Goal: Task Accomplishment & Management: Manage account settings

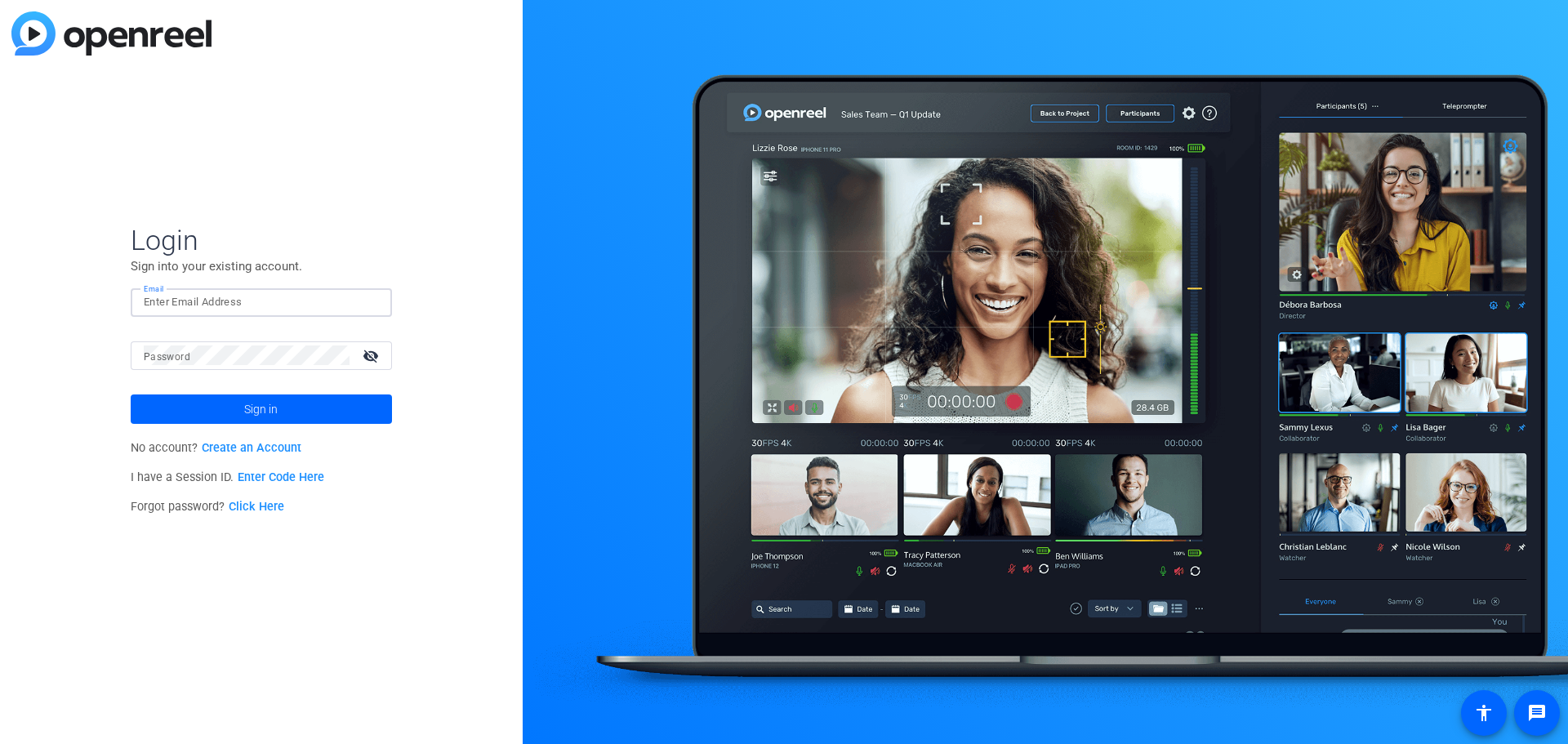
paste input "[EMAIL_ADDRESS][PERSON_NAME][DOMAIN_NAME]"
type input "[EMAIL_ADDRESS][PERSON_NAME][DOMAIN_NAME]"
click at [203, 398] on span at bounding box center [262, 409] width 262 height 39
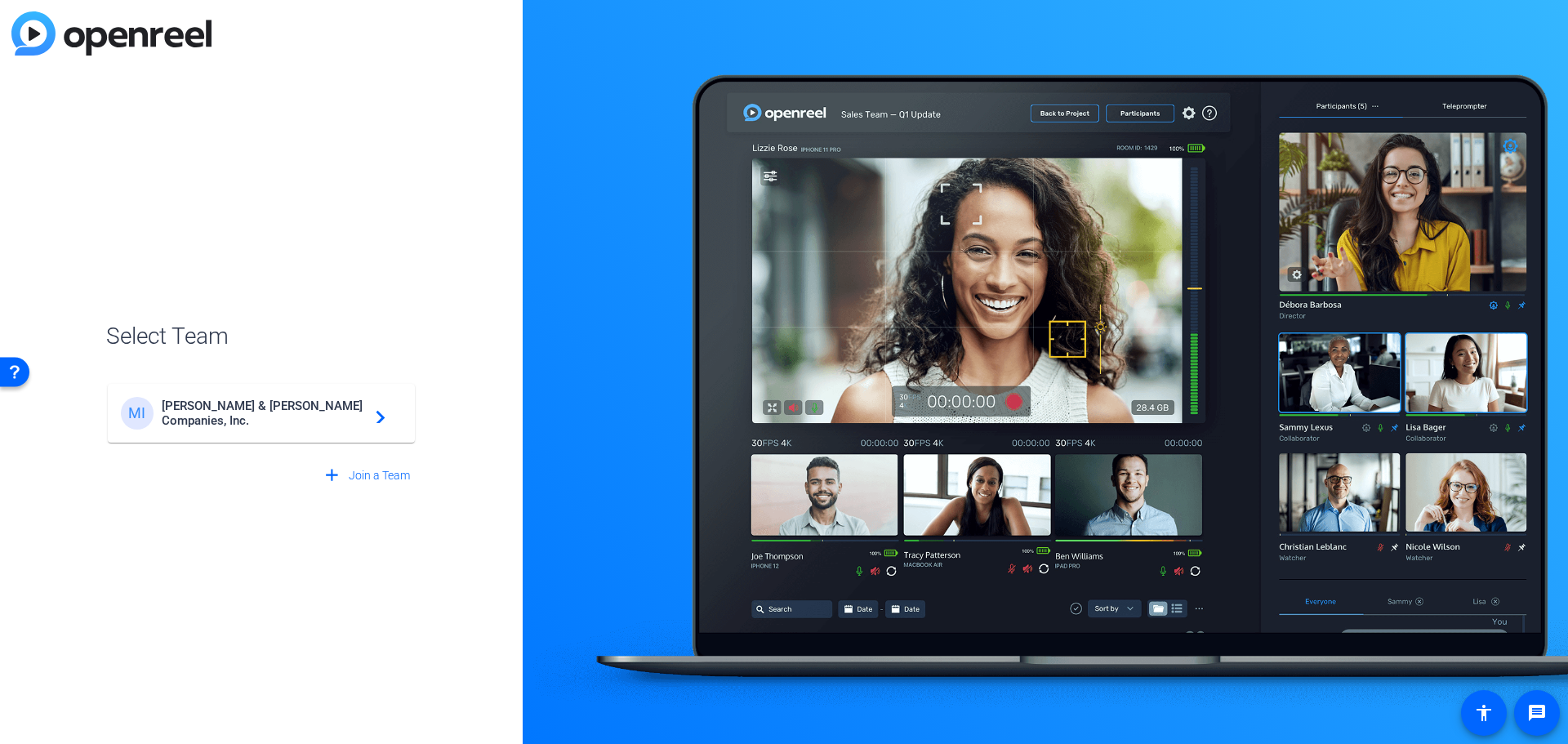
click at [324, 413] on span "[PERSON_NAME] & [PERSON_NAME] Companies, Inc." at bounding box center [264, 413] width 204 height 29
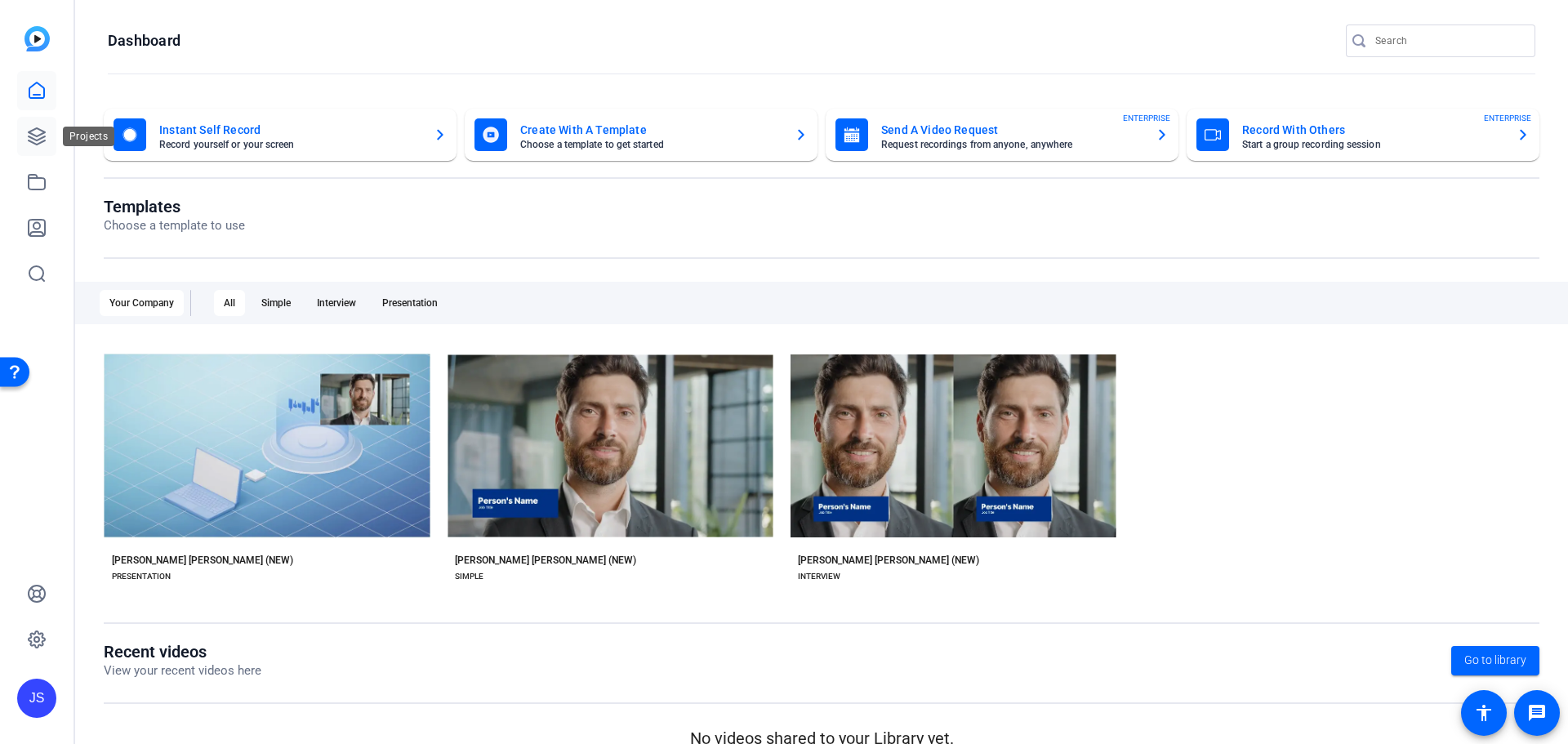
click at [41, 132] on icon at bounding box center [37, 137] width 20 height 20
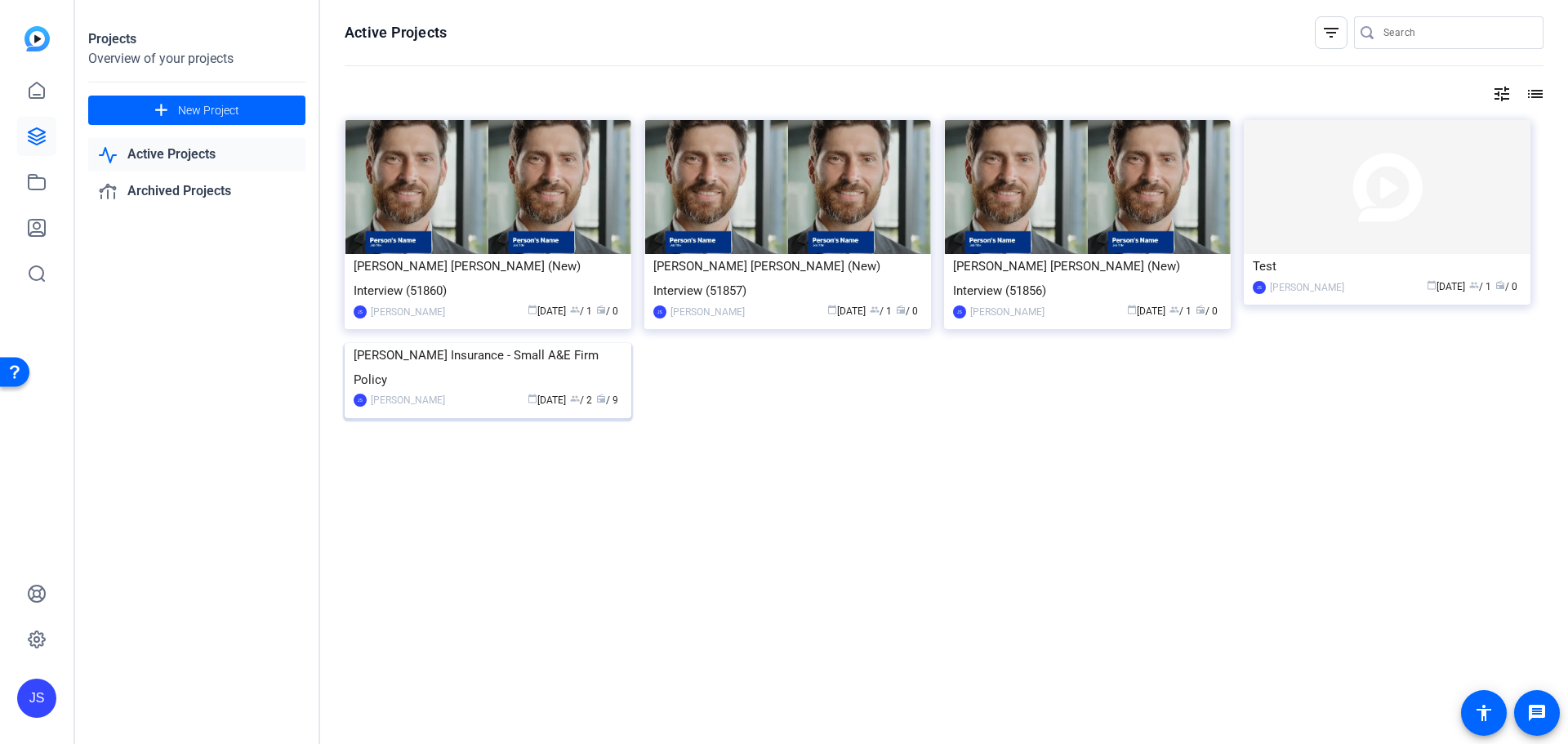
click at [413, 392] on div "[PERSON_NAME] Insurance - Small A&E Firm Policy" at bounding box center [488, 367] width 269 height 49
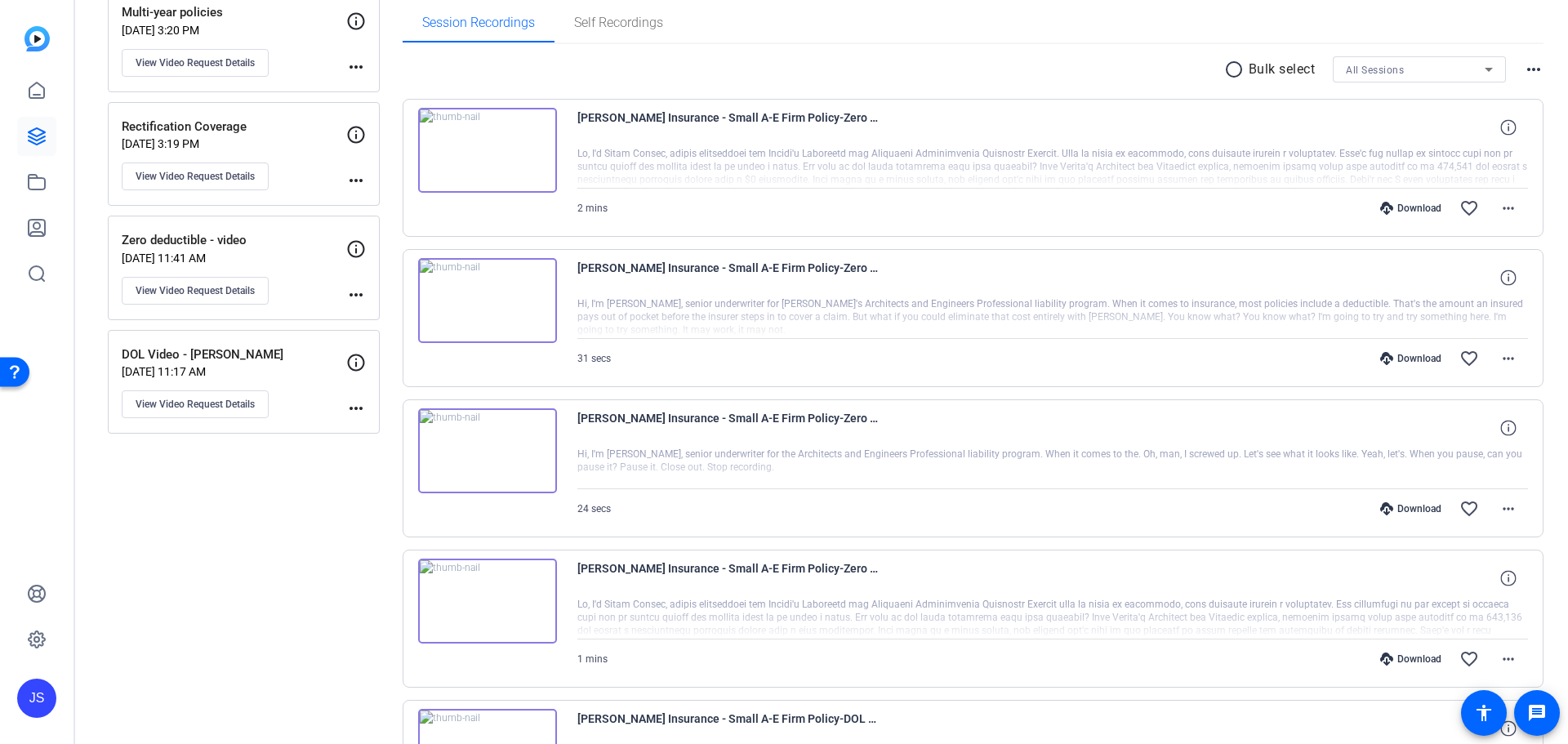
scroll to position [212, 0]
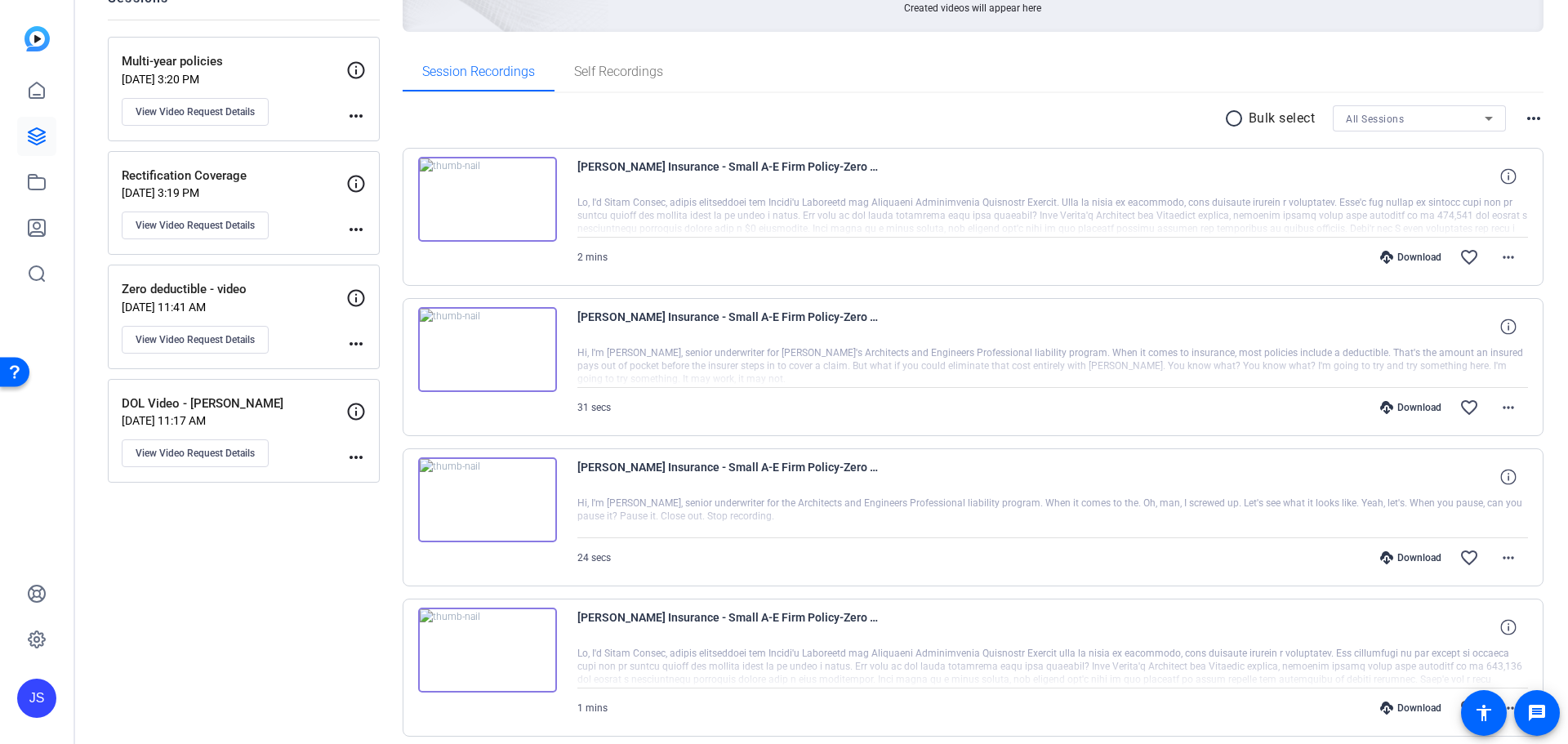
click at [306, 304] on p "[DATE] 11:41 AM" at bounding box center [234, 307] width 225 height 13
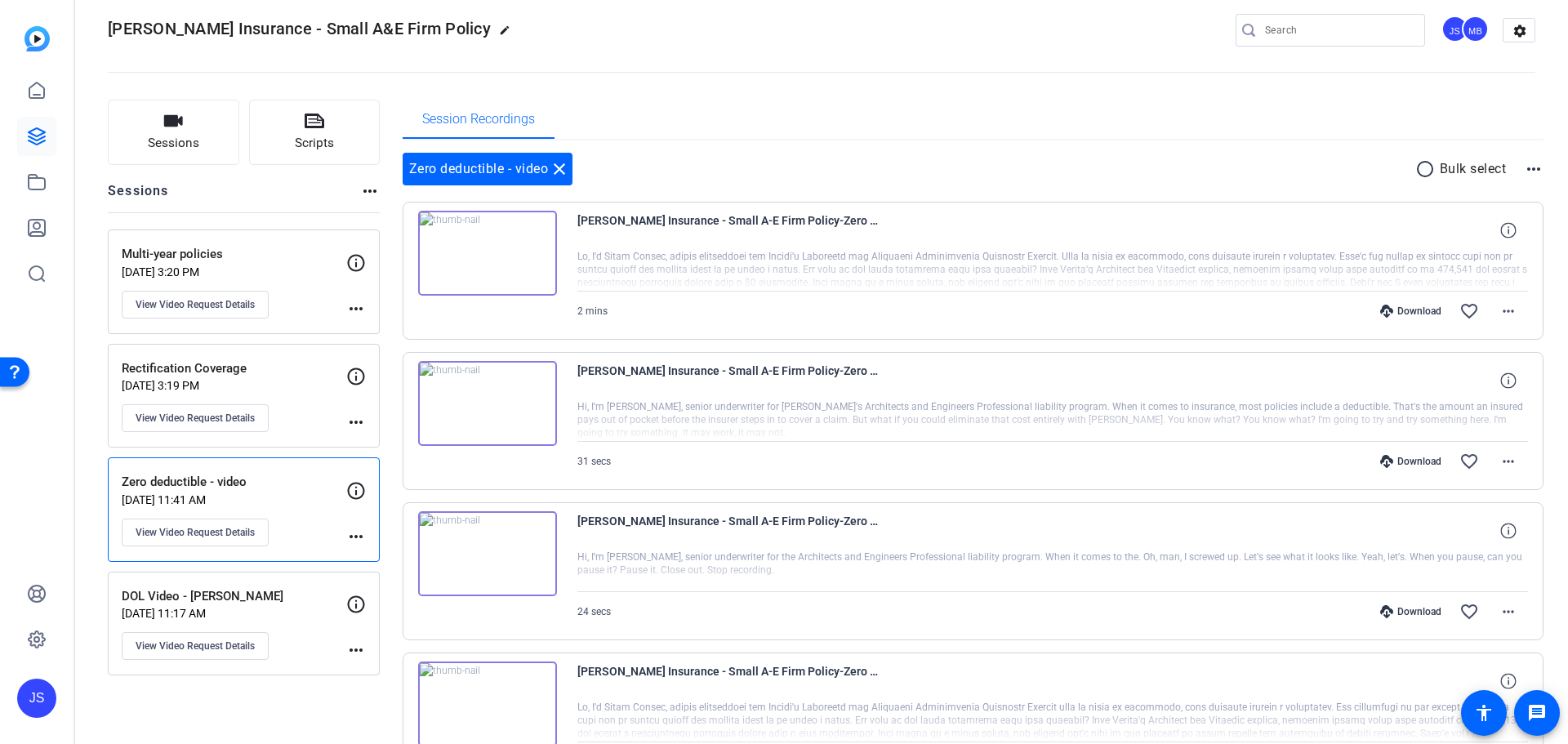
scroll to position [0, 0]
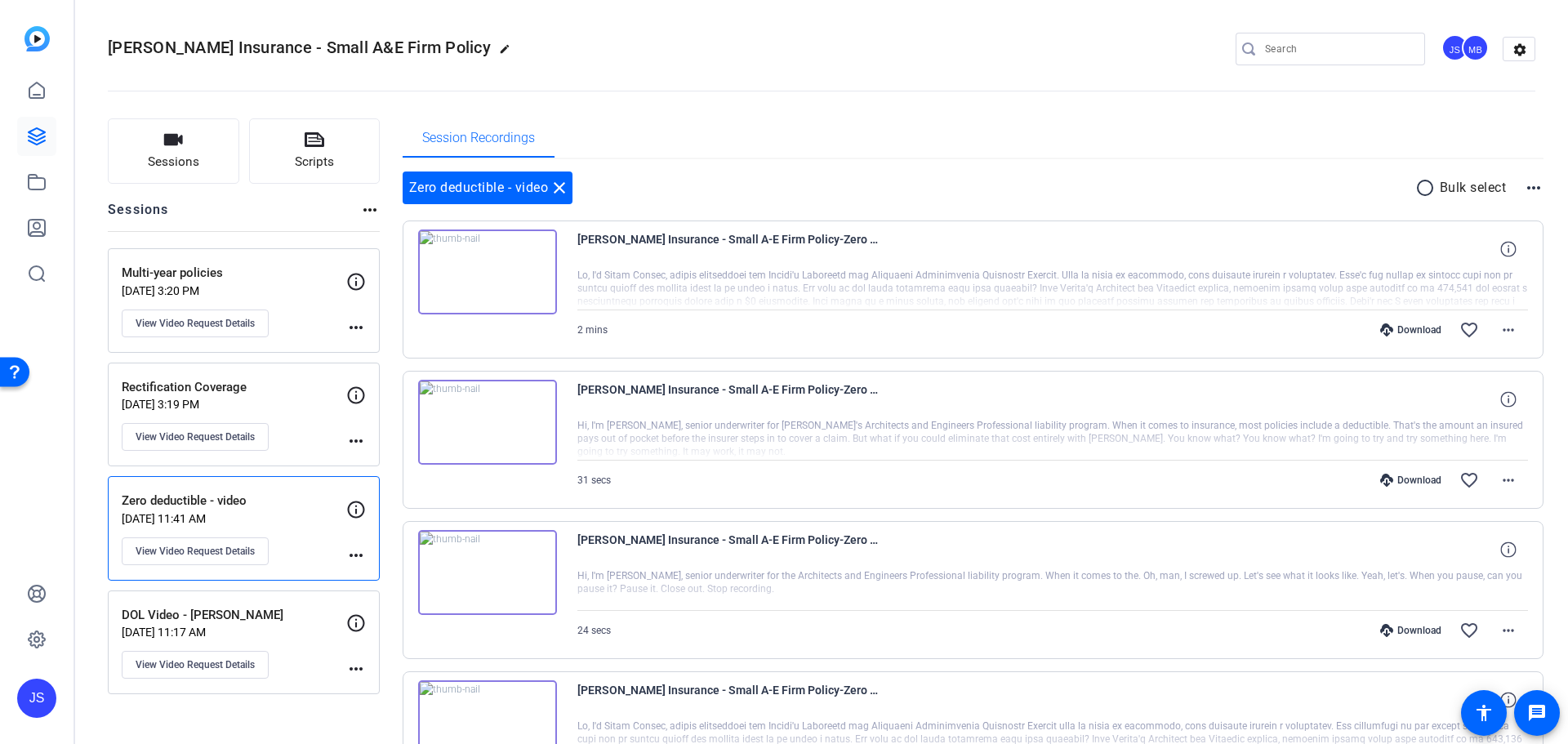
click at [486, 268] on img at bounding box center [487, 272] width 139 height 85
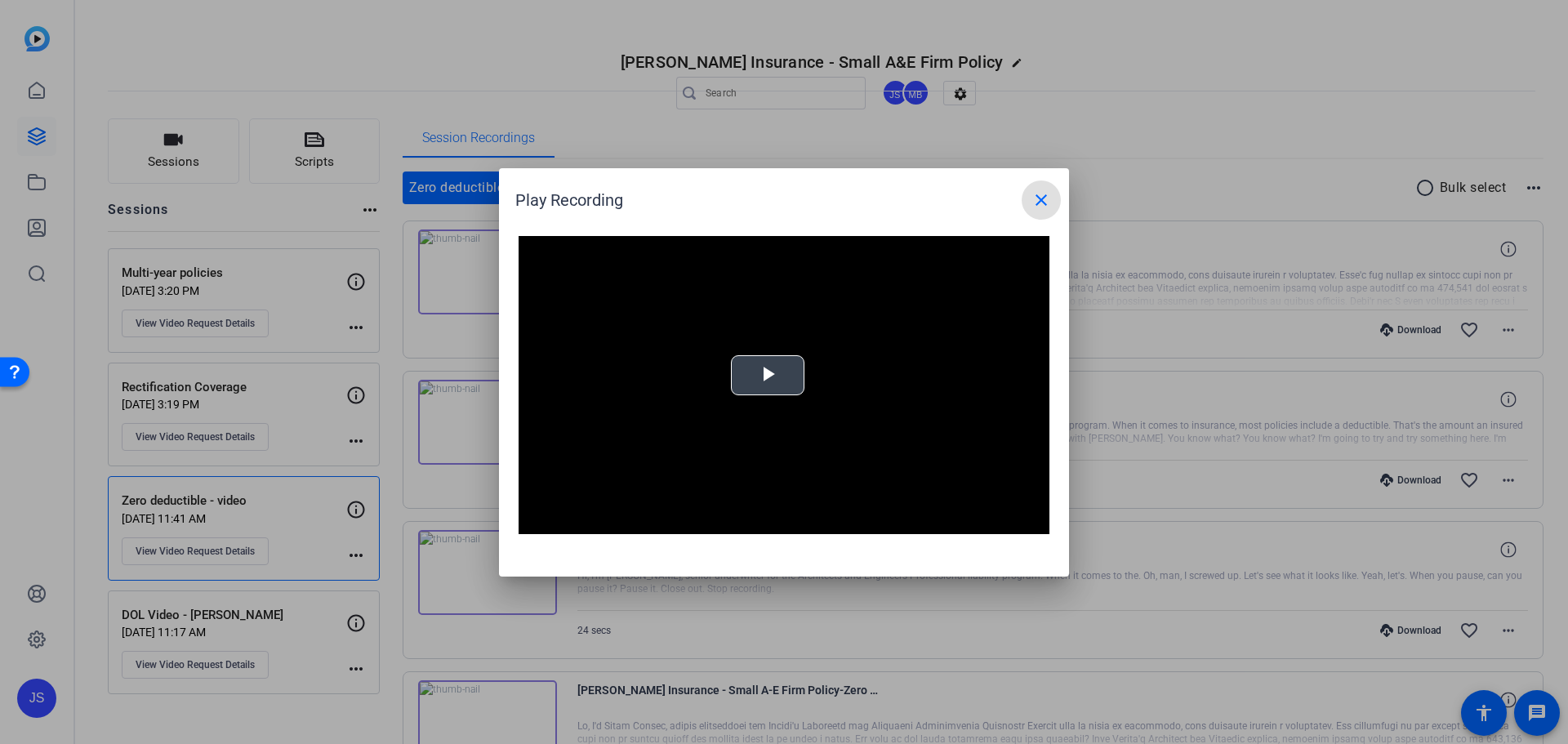
click at [768, 375] on span "Video Player" at bounding box center [768, 375] width 0 height 0
click at [1034, 203] on mat-icon "close" at bounding box center [1041, 200] width 20 height 20
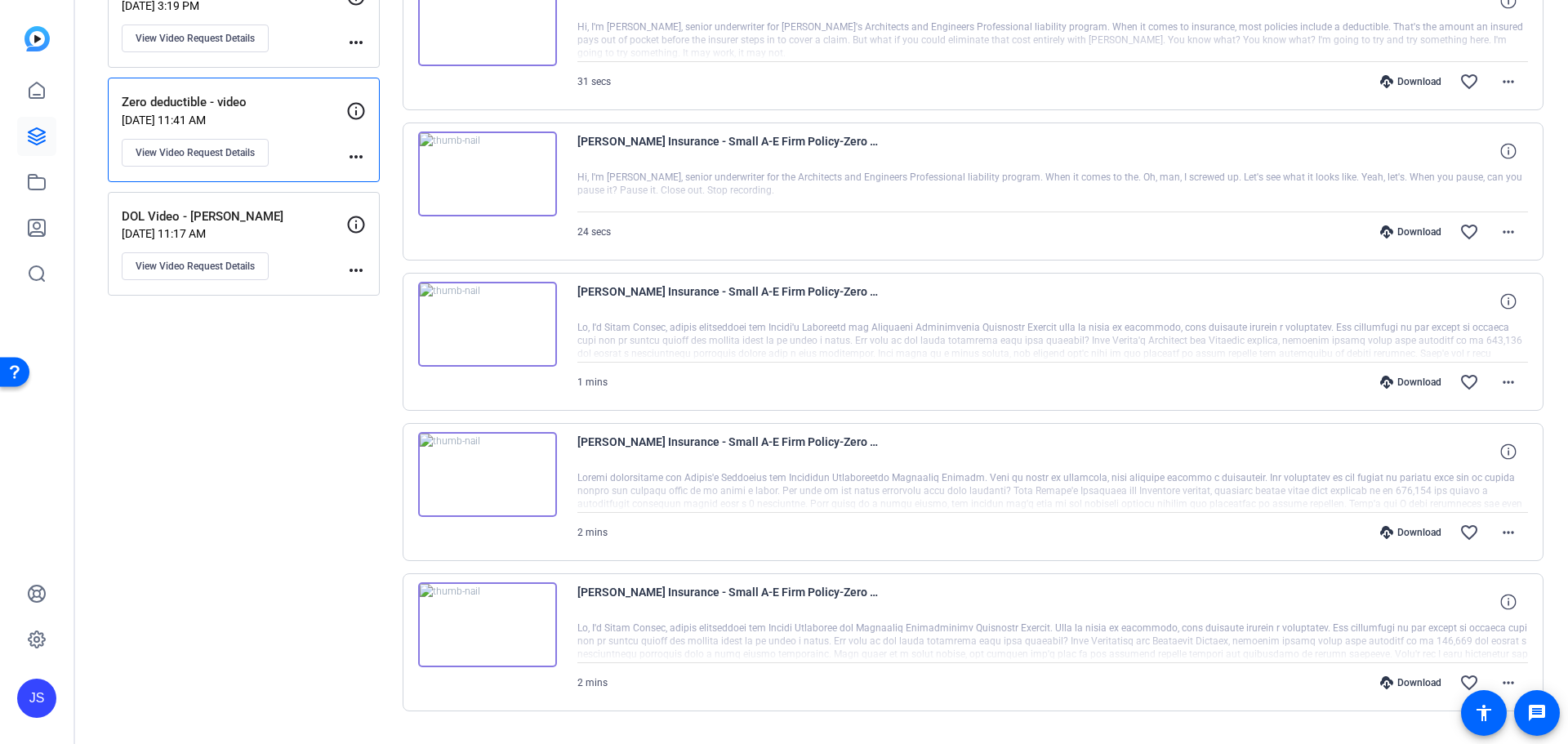
scroll to position [409, 0]
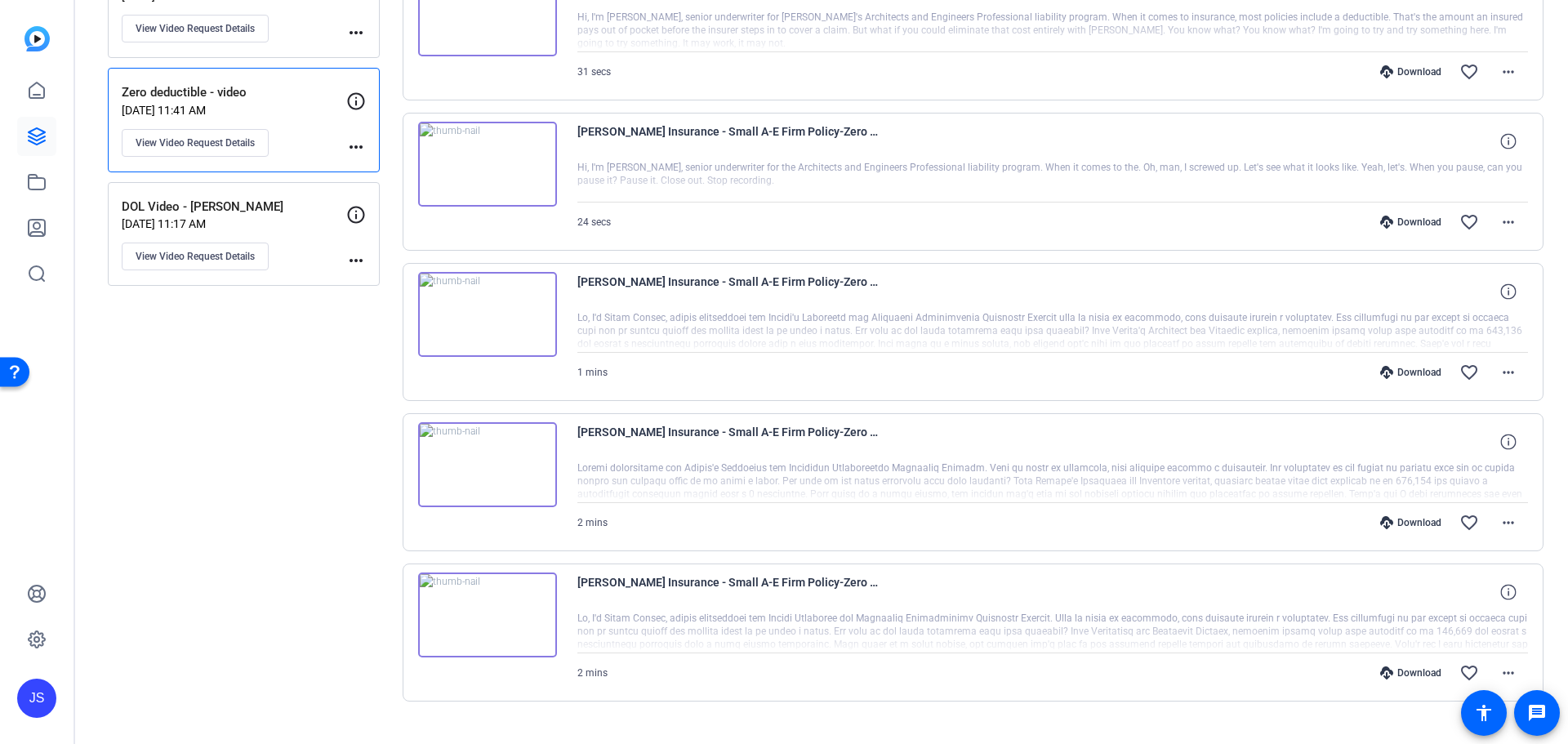
click at [483, 467] on img at bounding box center [487, 464] width 139 height 85
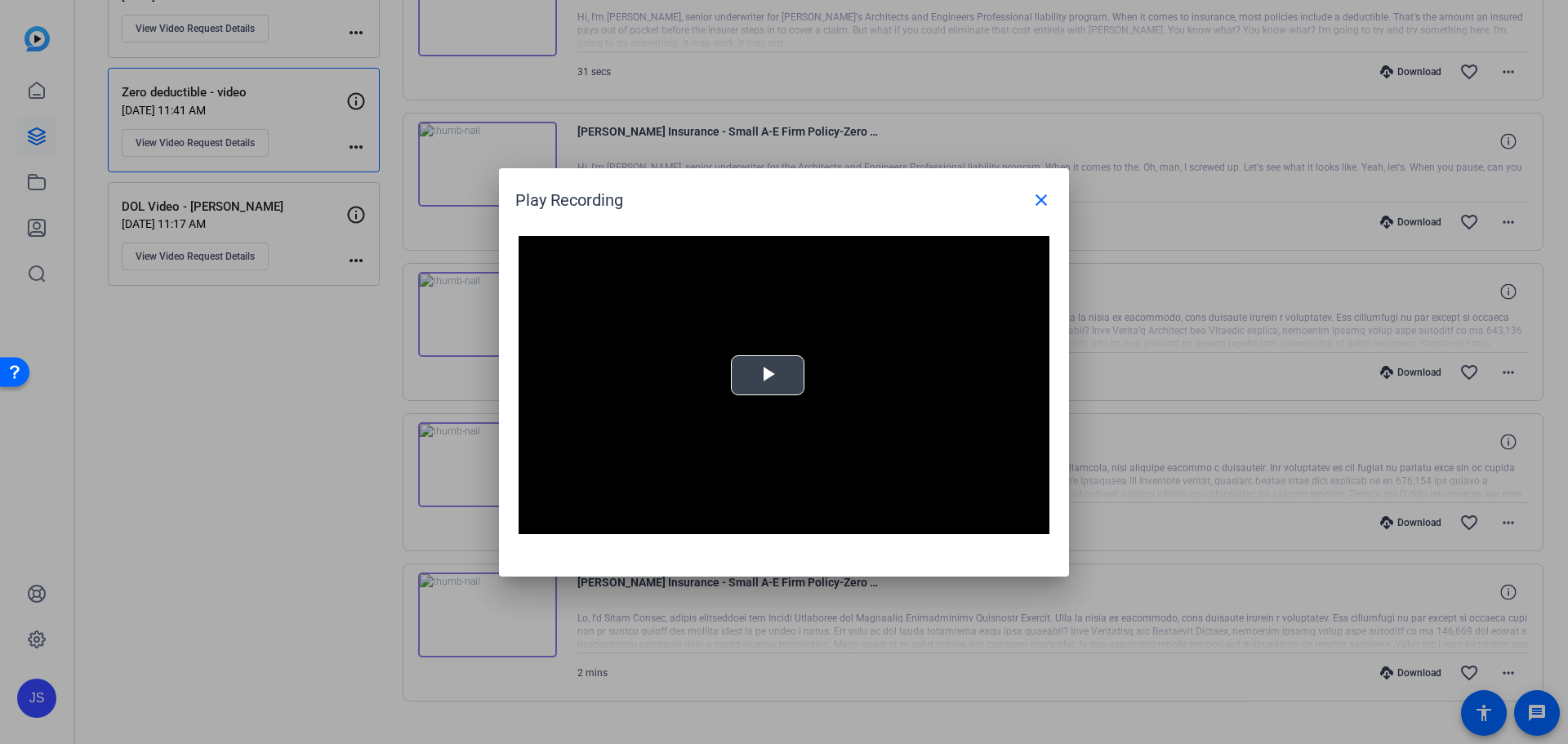
click at [768, 375] on span "Video Player" at bounding box center [768, 375] width 0 height 0
click at [1046, 198] on mat-icon "close" at bounding box center [1041, 200] width 20 height 20
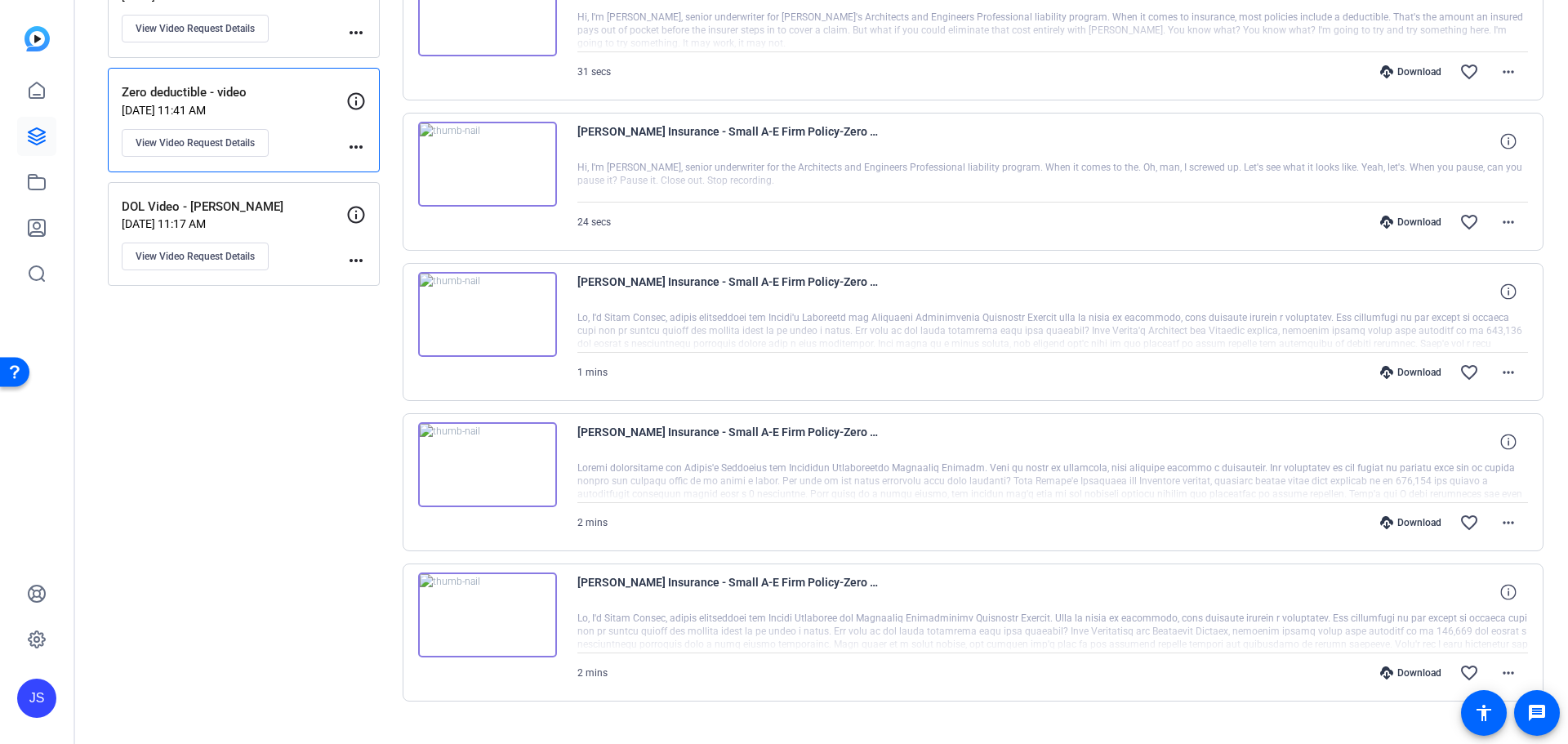
click at [493, 615] on img at bounding box center [487, 615] width 139 height 85
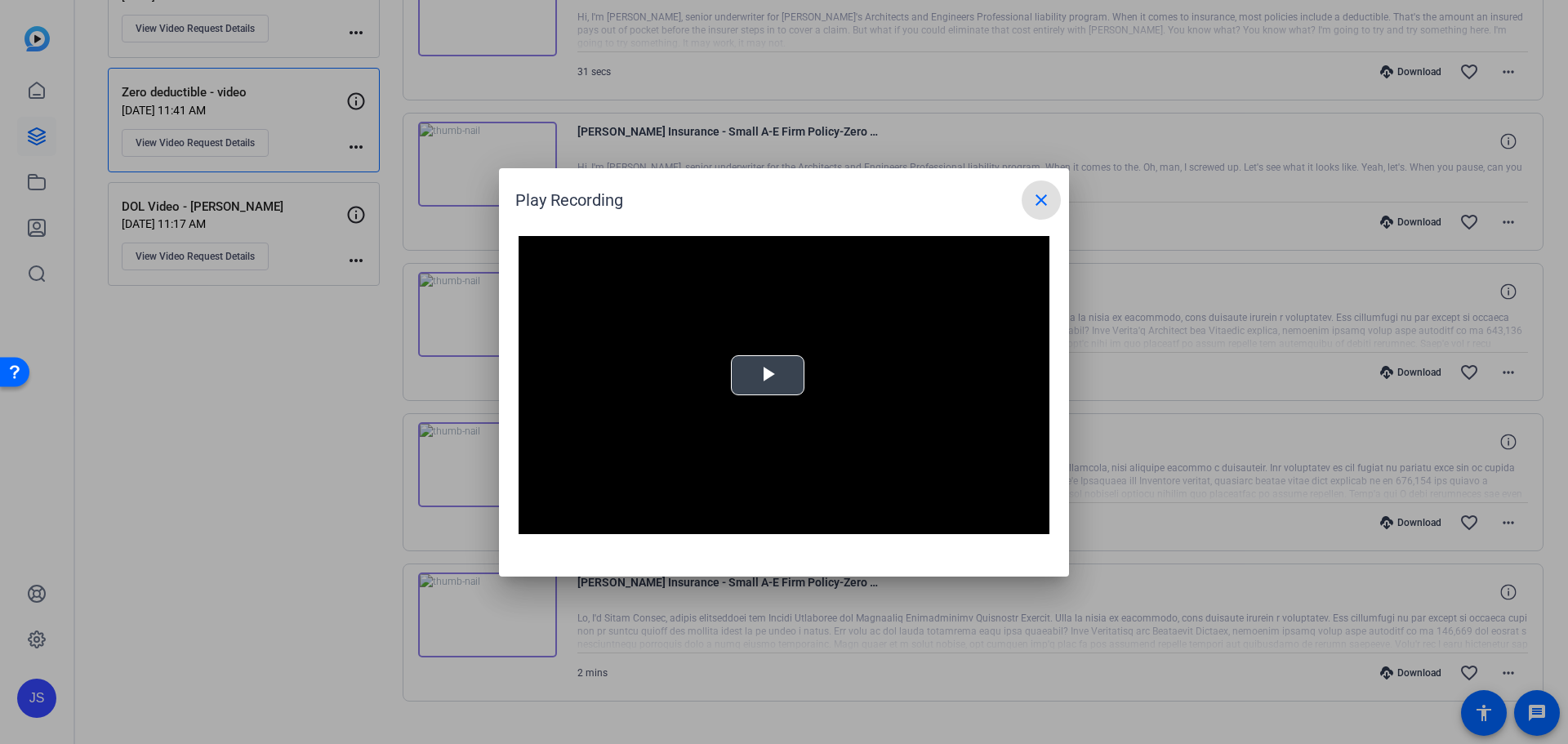
click at [768, 375] on span "Video Player" at bounding box center [768, 375] width 0 height 0
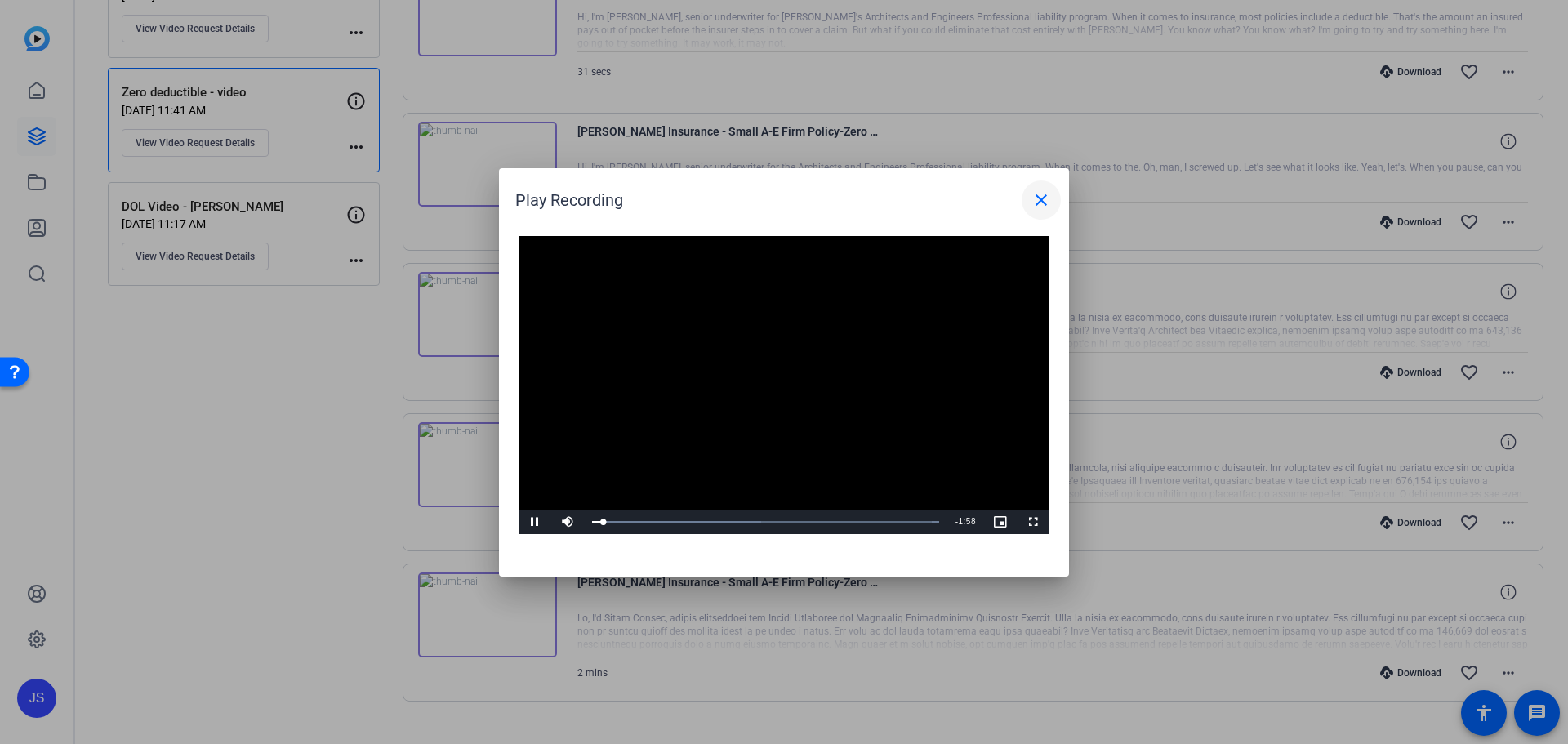
click at [1039, 204] on mat-icon "close" at bounding box center [1041, 200] width 20 height 20
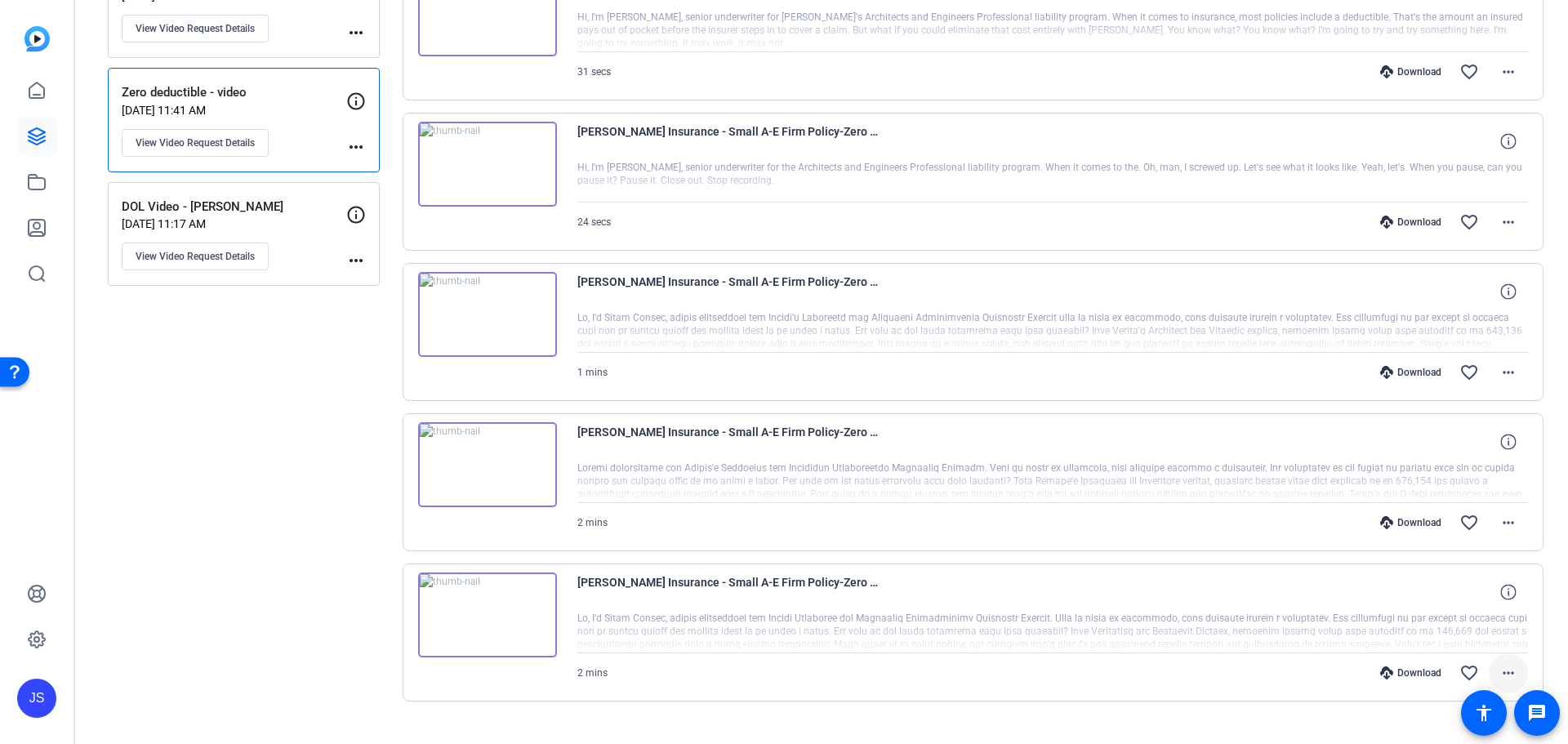
click at [1499, 669] on mat-icon "more_horiz" at bounding box center [1509, 674] width 20 height 20
click at [1457, 633] on span "Delete clip" at bounding box center [1458, 640] width 98 height 20
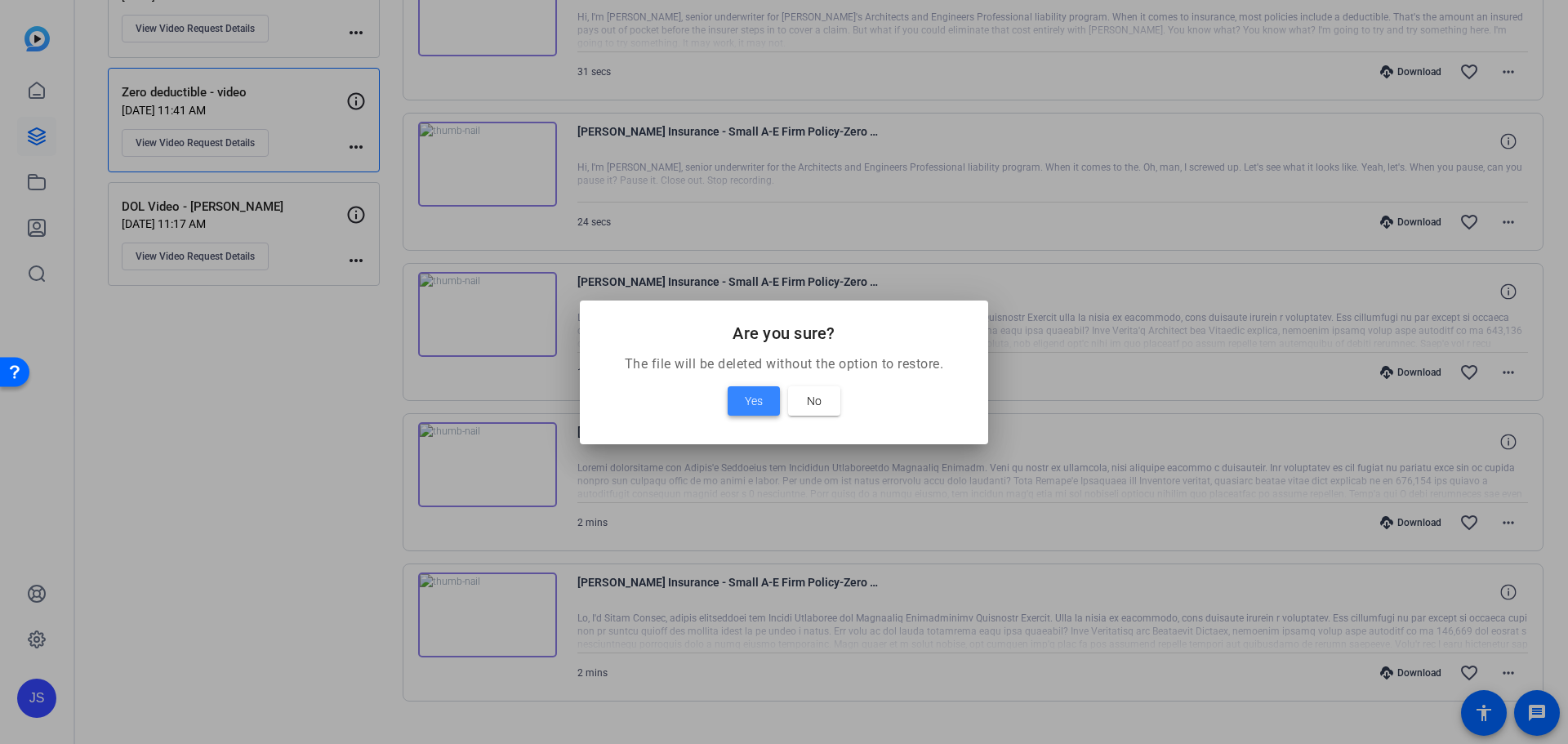
click at [746, 401] on span "Yes" at bounding box center [754, 401] width 18 height 20
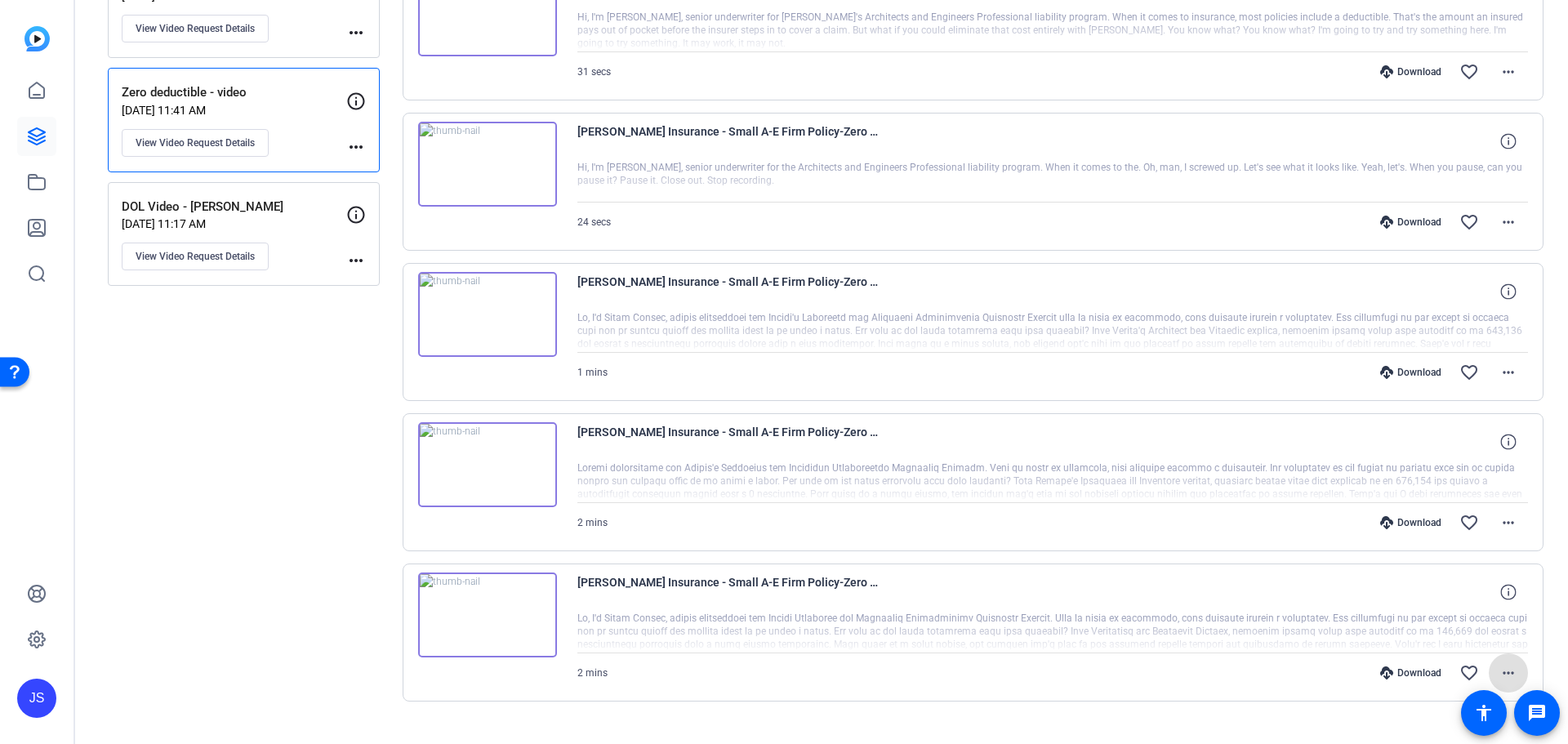
scroll to position [288, 0]
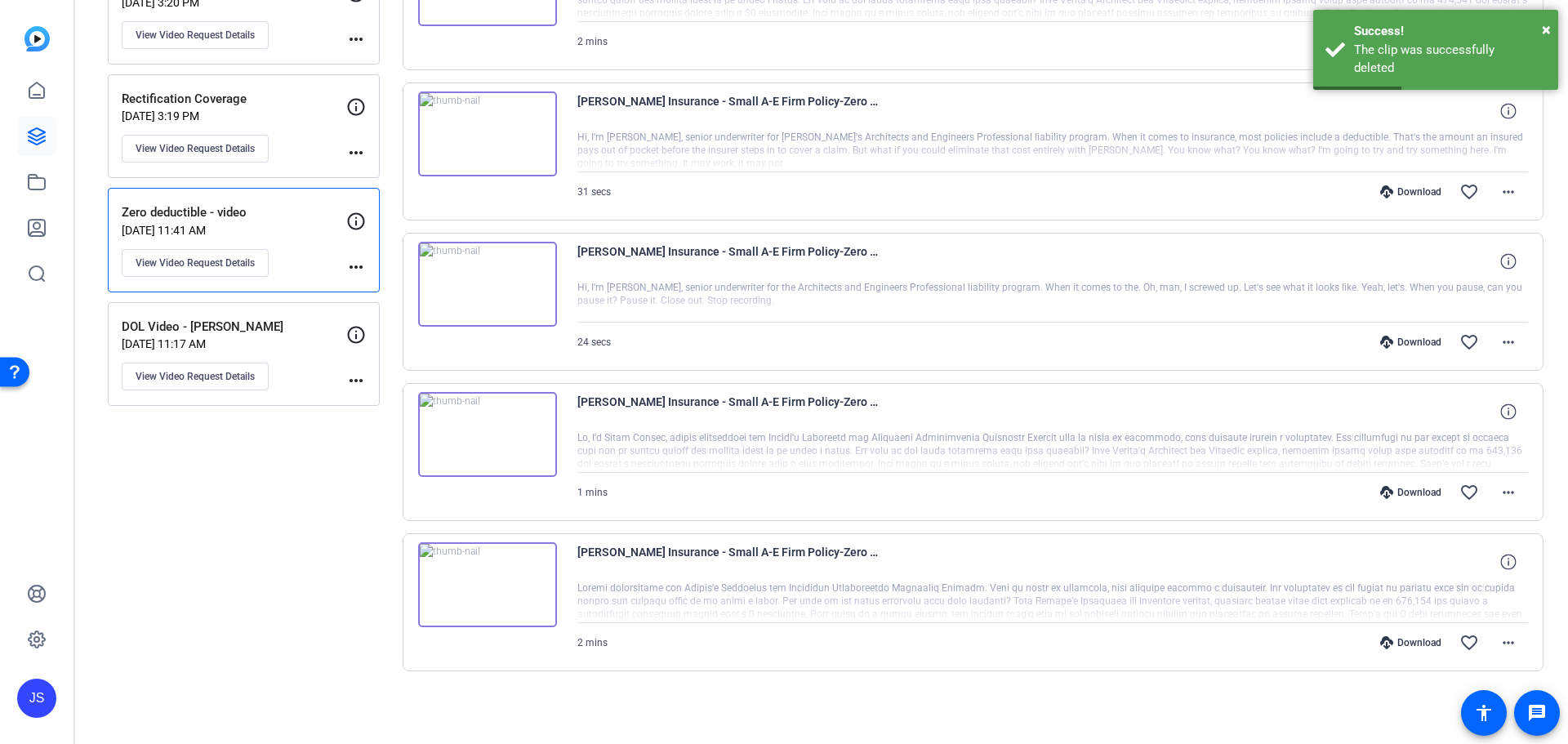
click at [472, 280] on img at bounding box center [487, 284] width 139 height 85
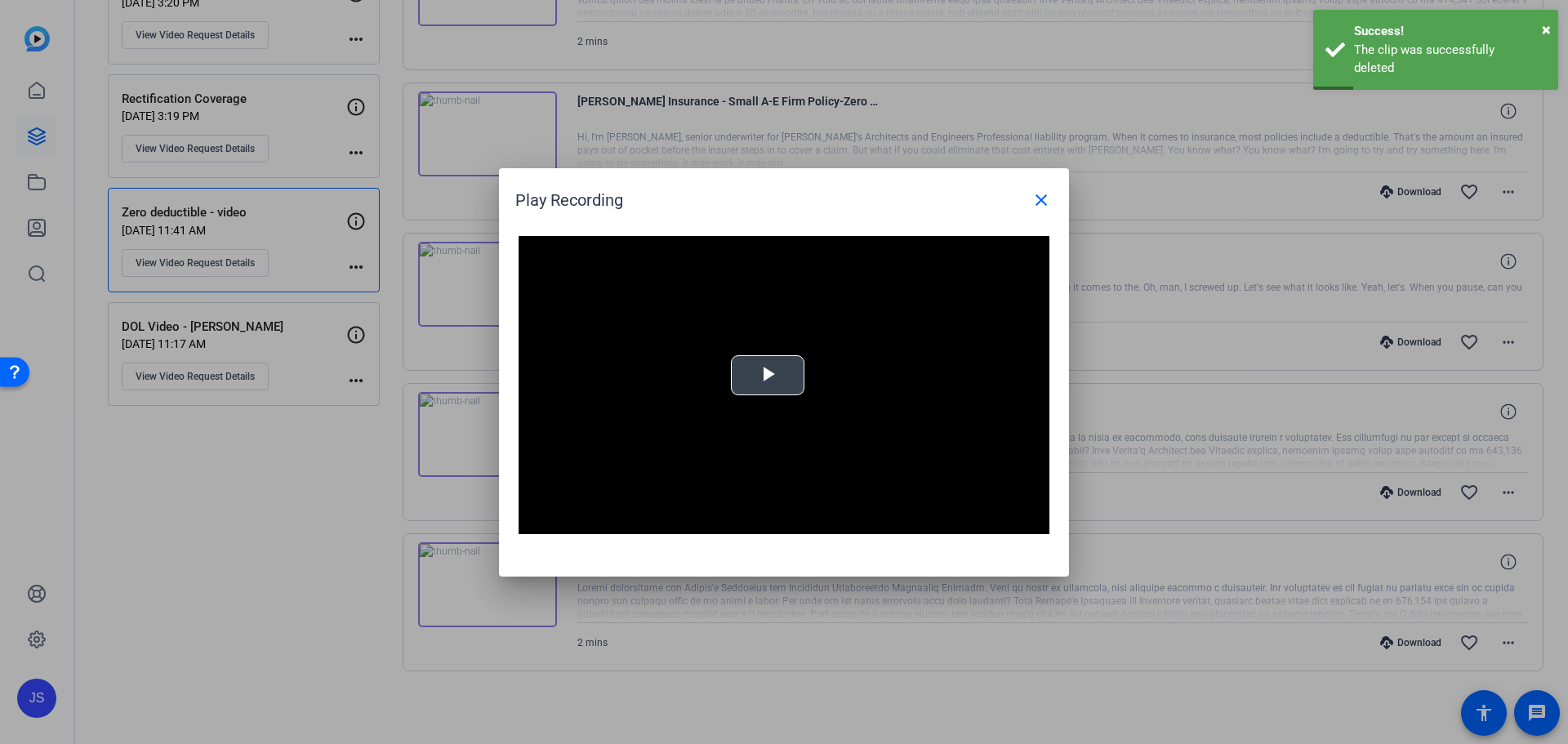
click at [768, 375] on span "Video Player" at bounding box center [768, 375] width 0 height 0
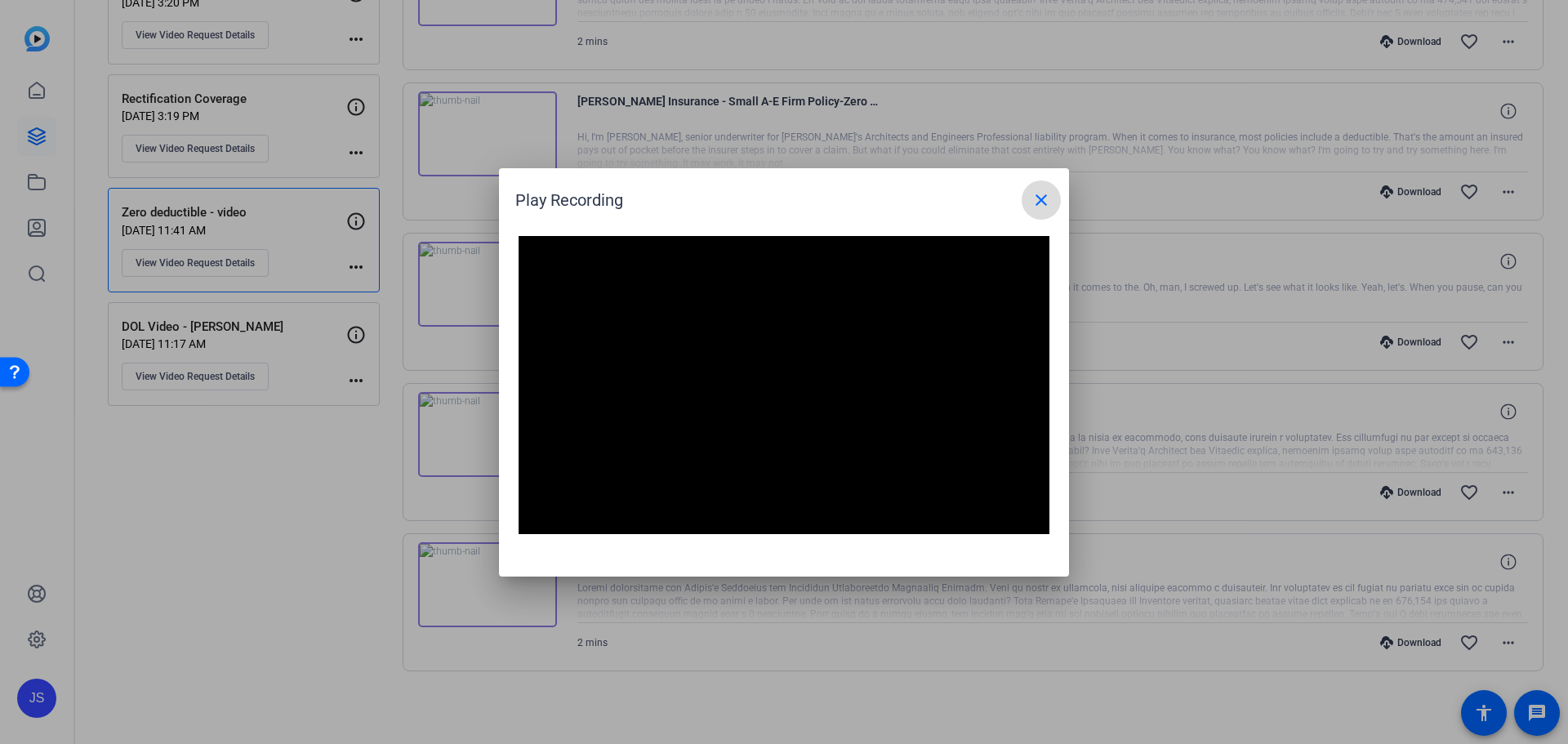
click at [1044, 199] on mat-icon "close" at bounding box center [1041, 200] width 20 height 20
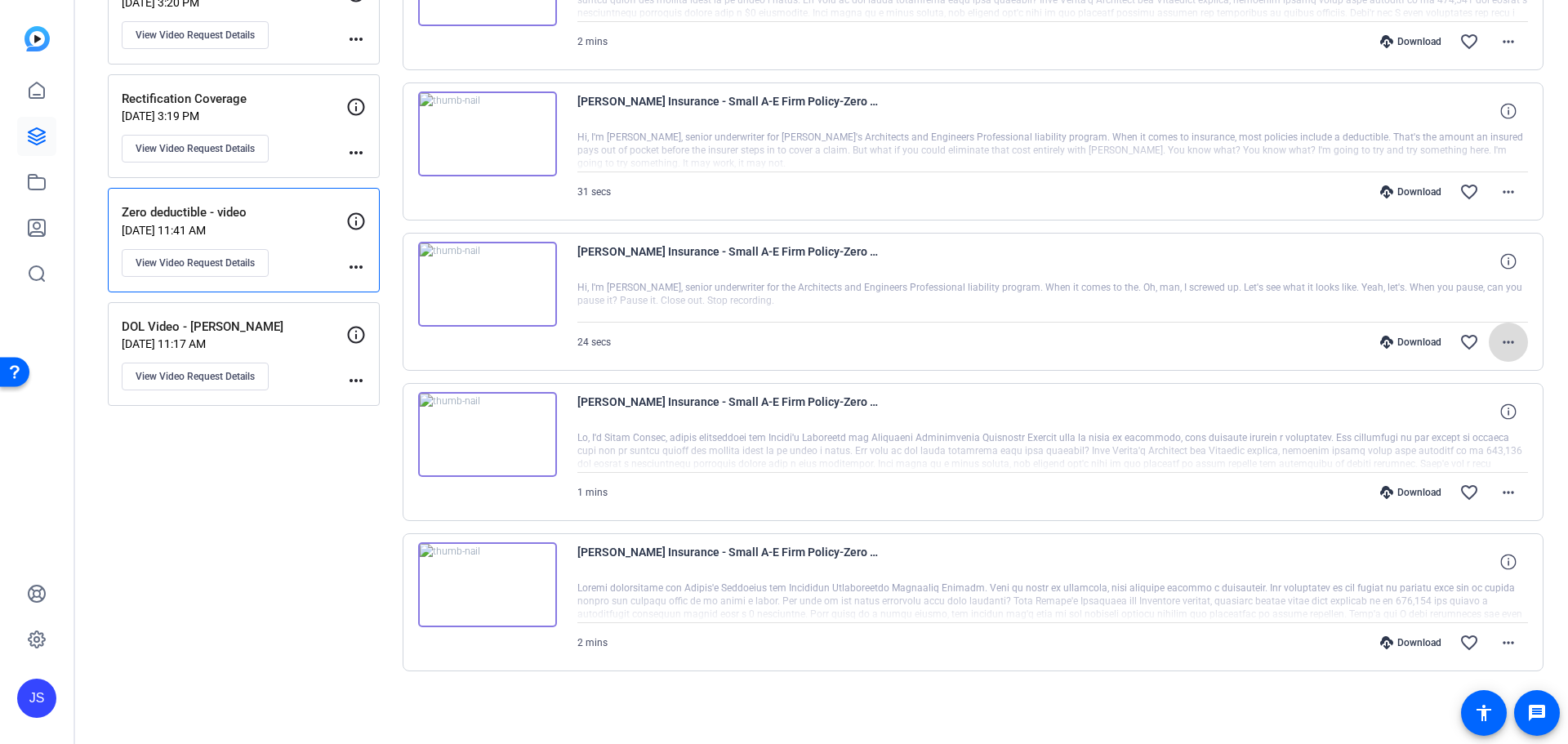
click at [1499, 340] on mat-icon "more_horiz" at bounding box center [1509, 343] width 20 height 20
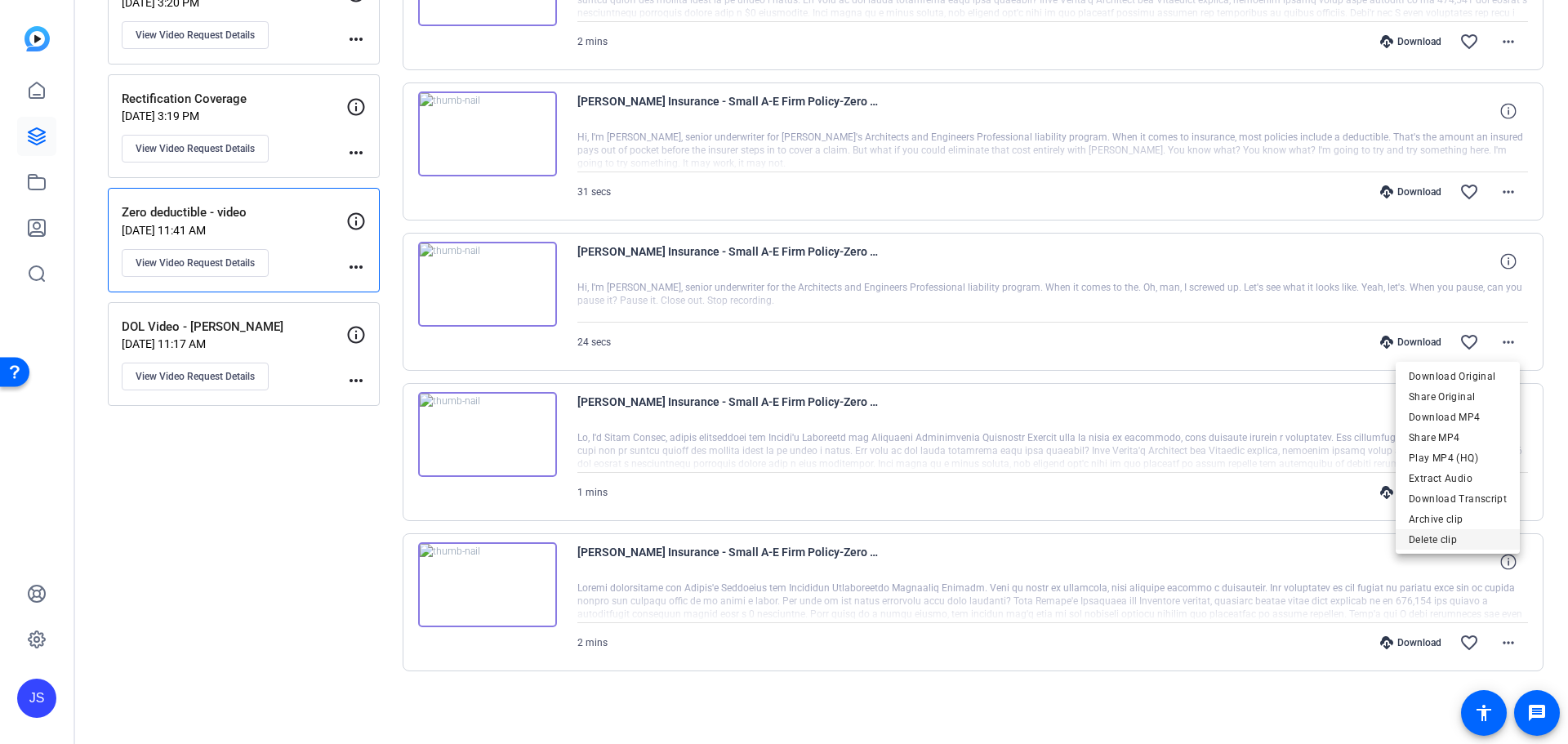
click at [1447, 538] on span "Delete clip" at bounding box center [1458, 540] width 98 height 20
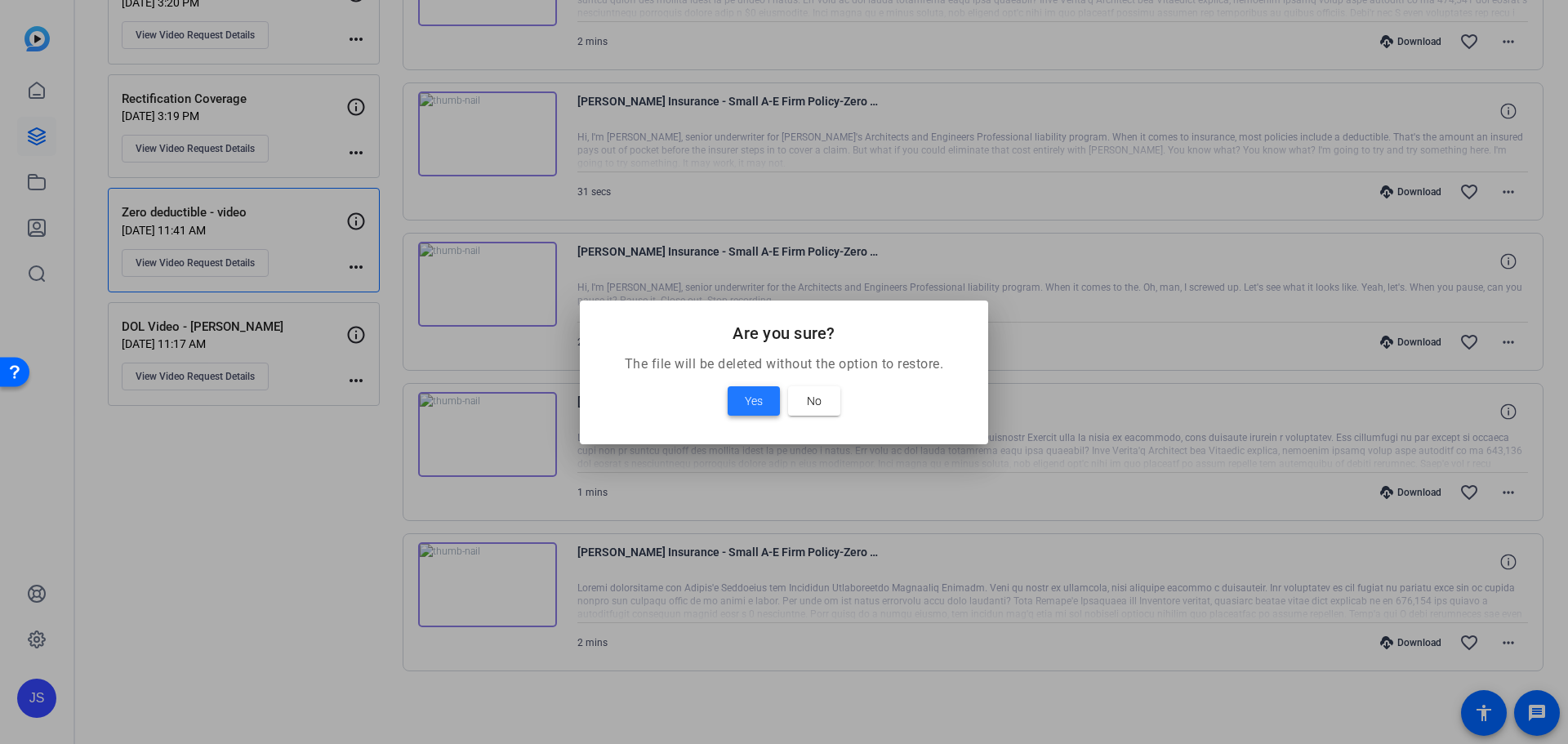
click at [728, 405] on span at bounding box center [754, 401] width 52 height 39
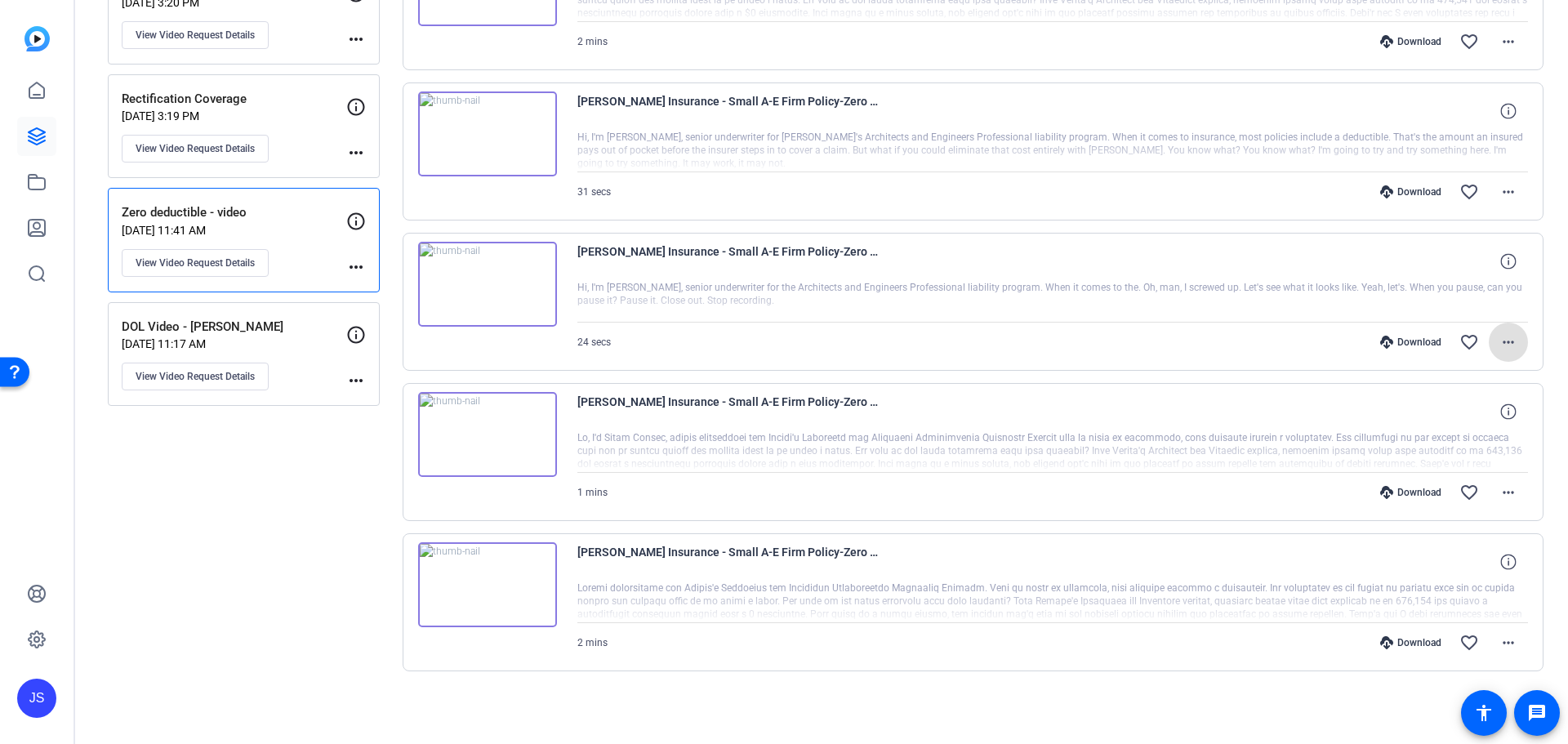
scroll to position [138, 0]
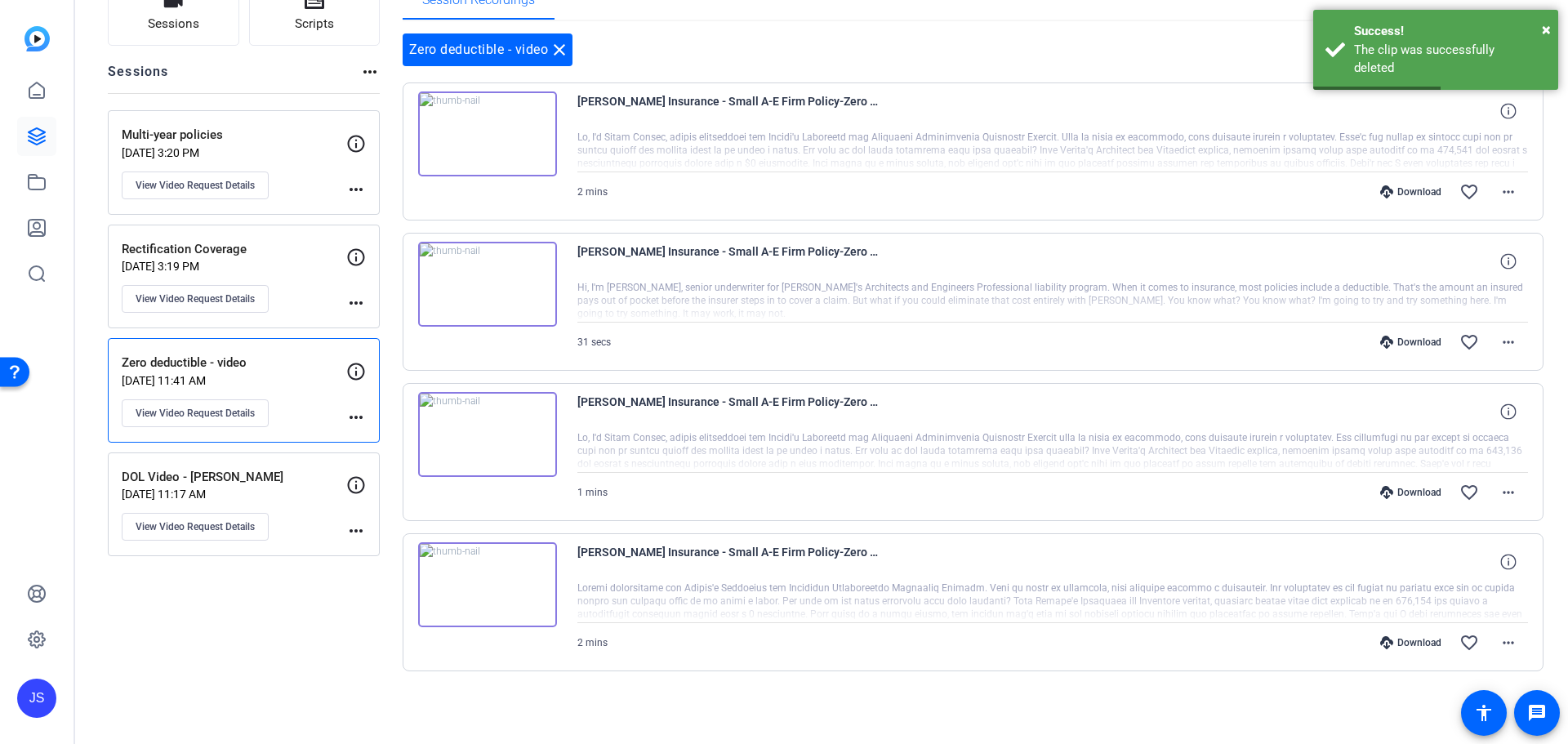
click at [481, 288] on img at bounding box center [487, 284] width 139 height 85
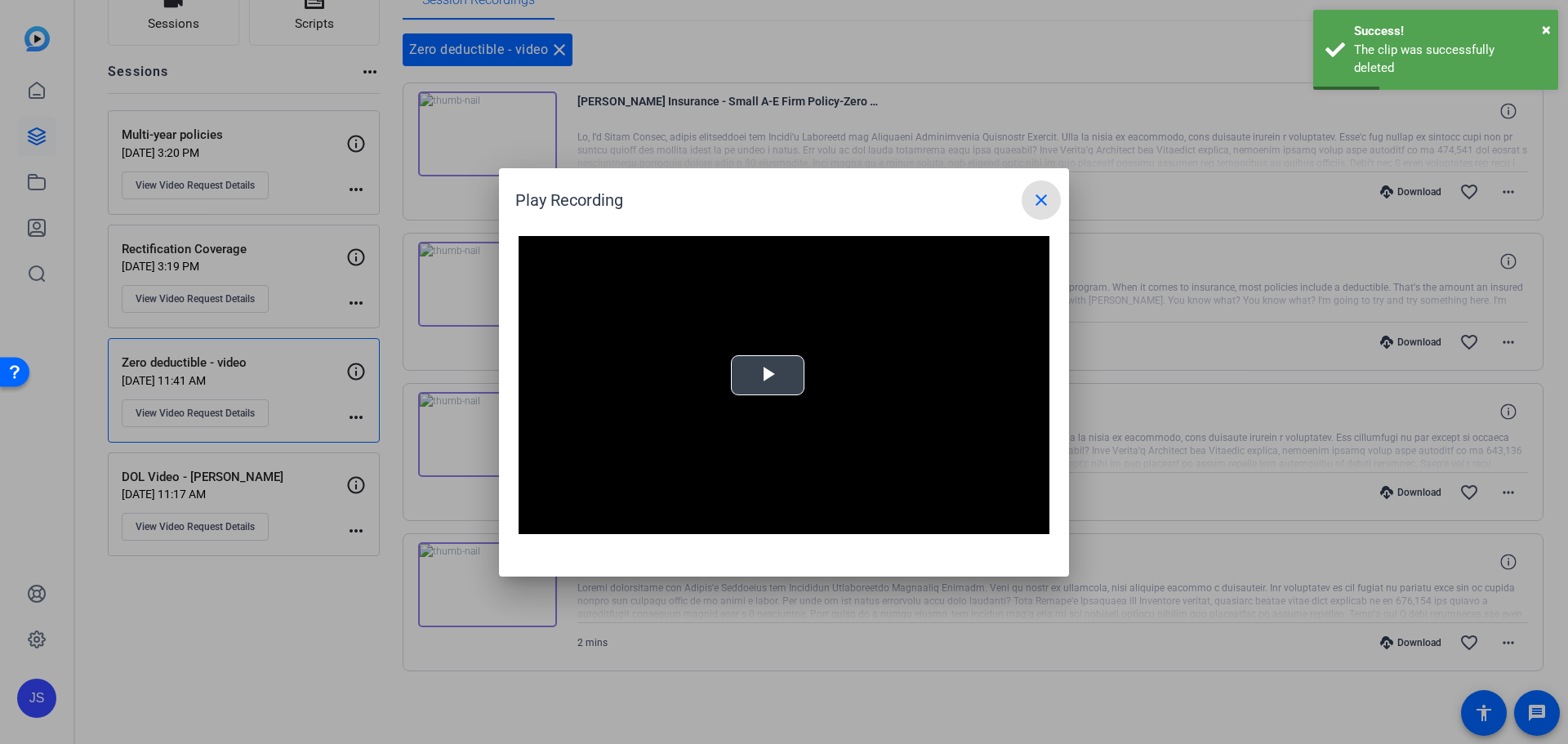
click at [750, 382] on video "Video Player" at bounding box center [784, 385] width 531 height 299
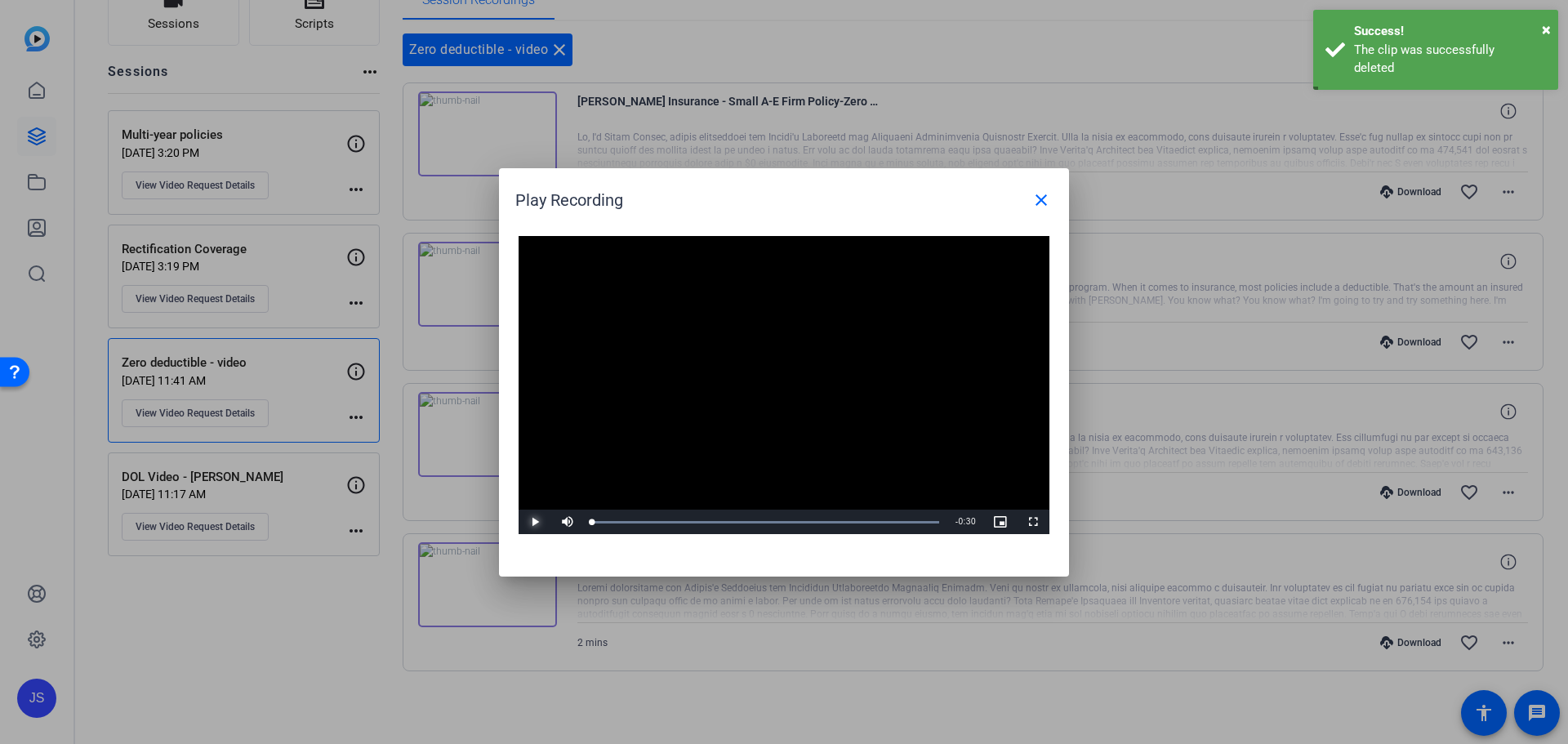
click at [525, 522] on span "Video Player" at bounding box center [535, 522] width 33 height 0
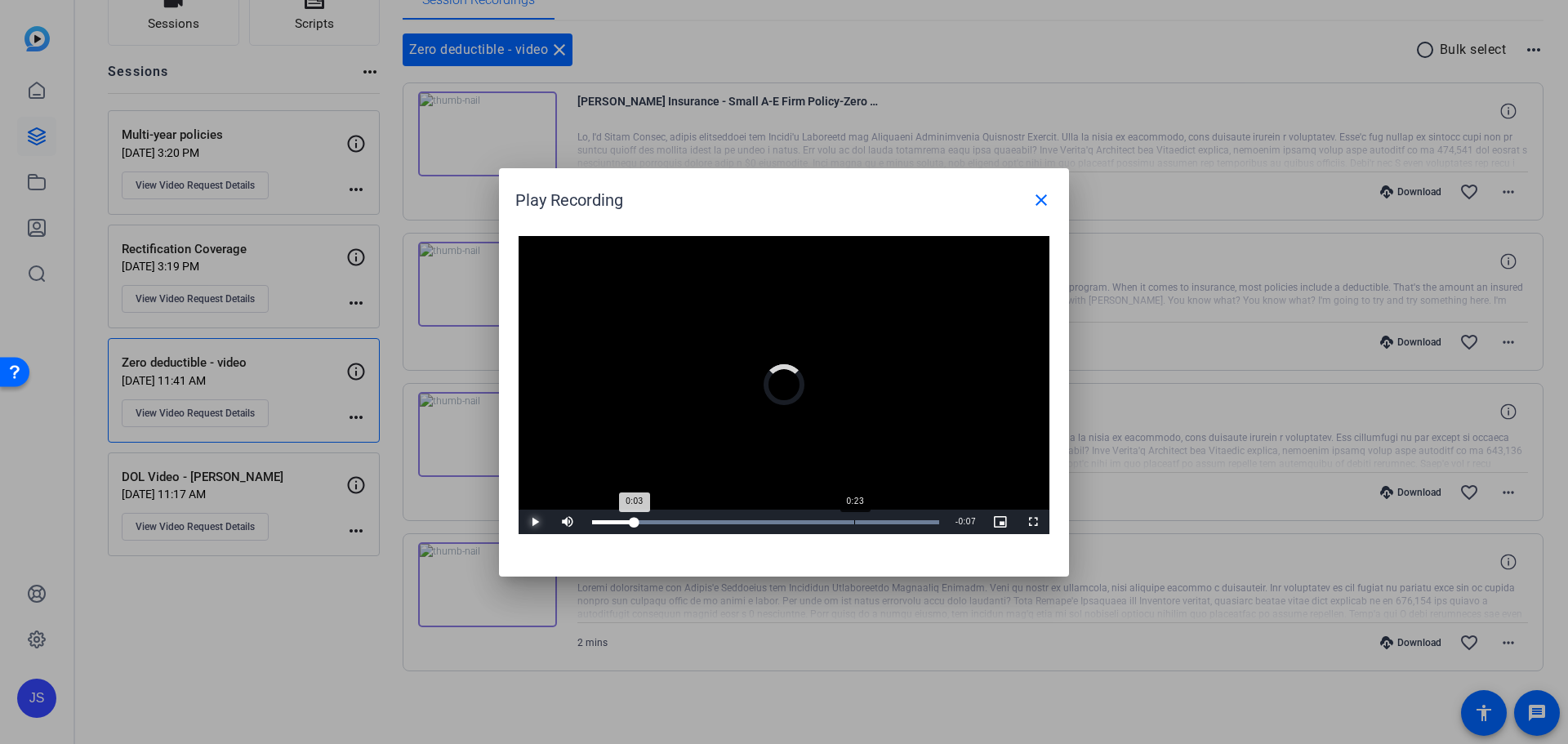
click at [854, 521] on div "0:23" at bounding box center [854, 523] width 1 height 4
click at [1032, 199] on mat-icon "close" at bounding box center [1041, 200] width 20 height 20
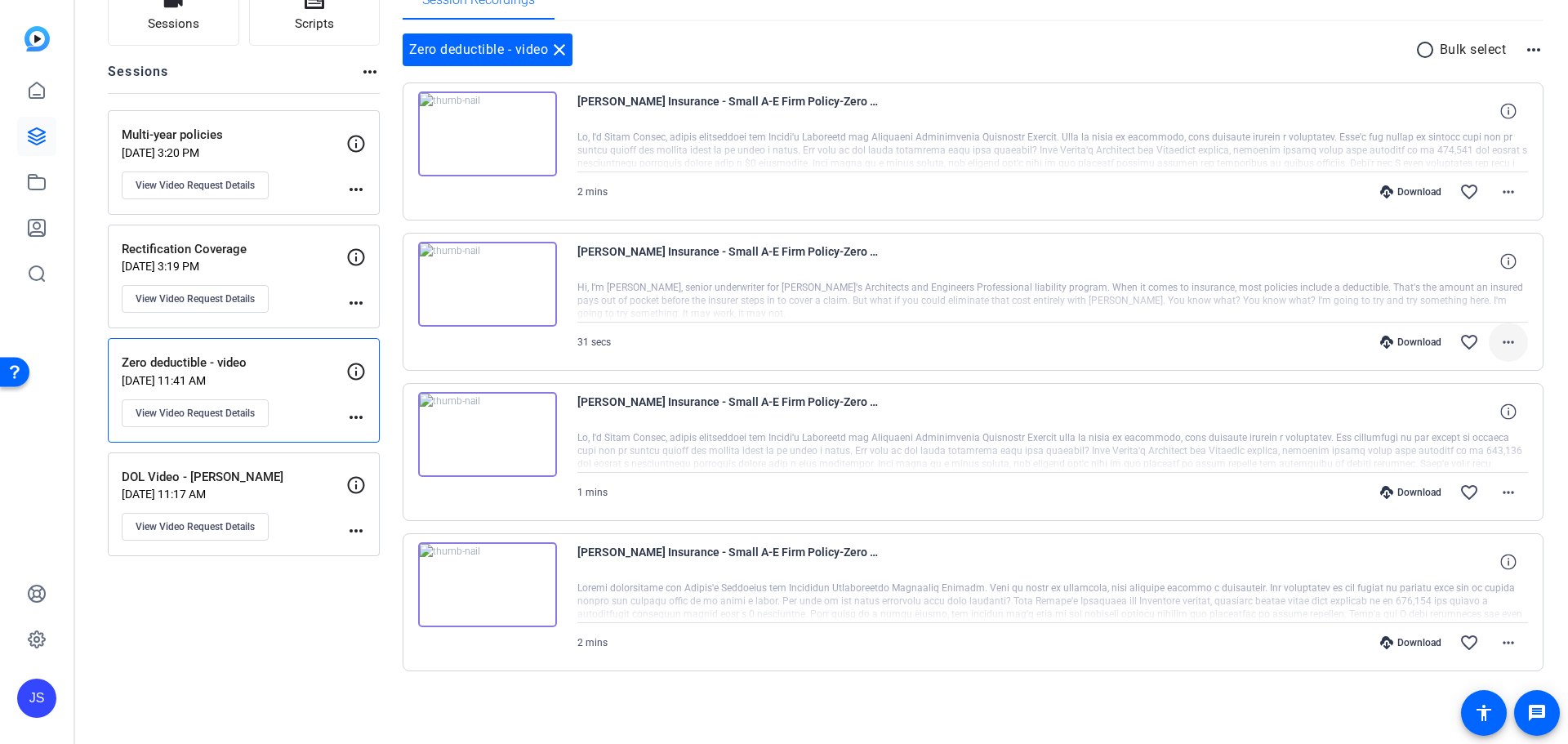
click at [1503, 343] on mat-icon "more_horiz" at bounding box center [1509, 343] width 20 height 20
click at [1445, 543] on span "Delete clip" at bounding box center [1458, 540] width 98 height 20
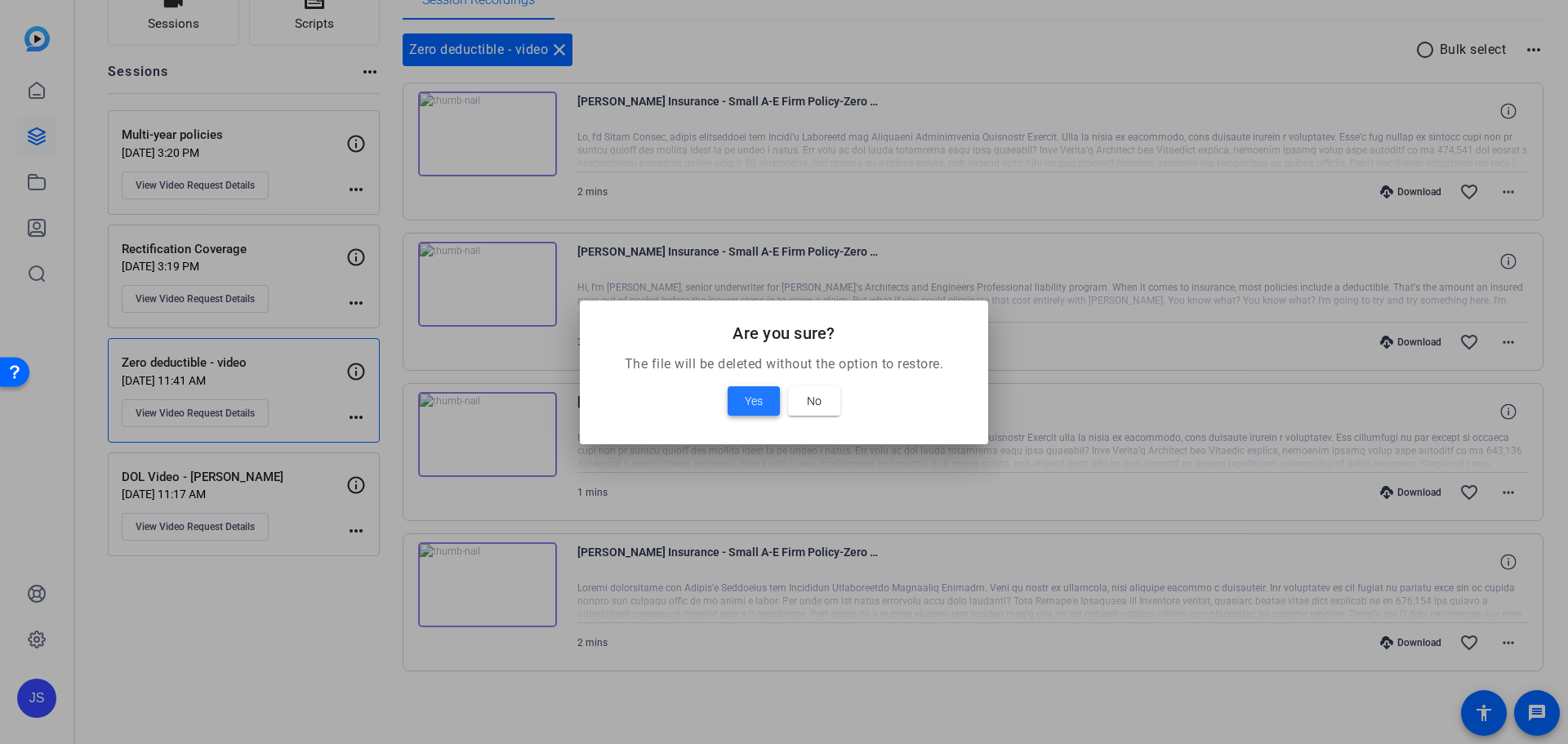
click at [767, 402] on span at bounding box center [754, 401] width 52 height 39
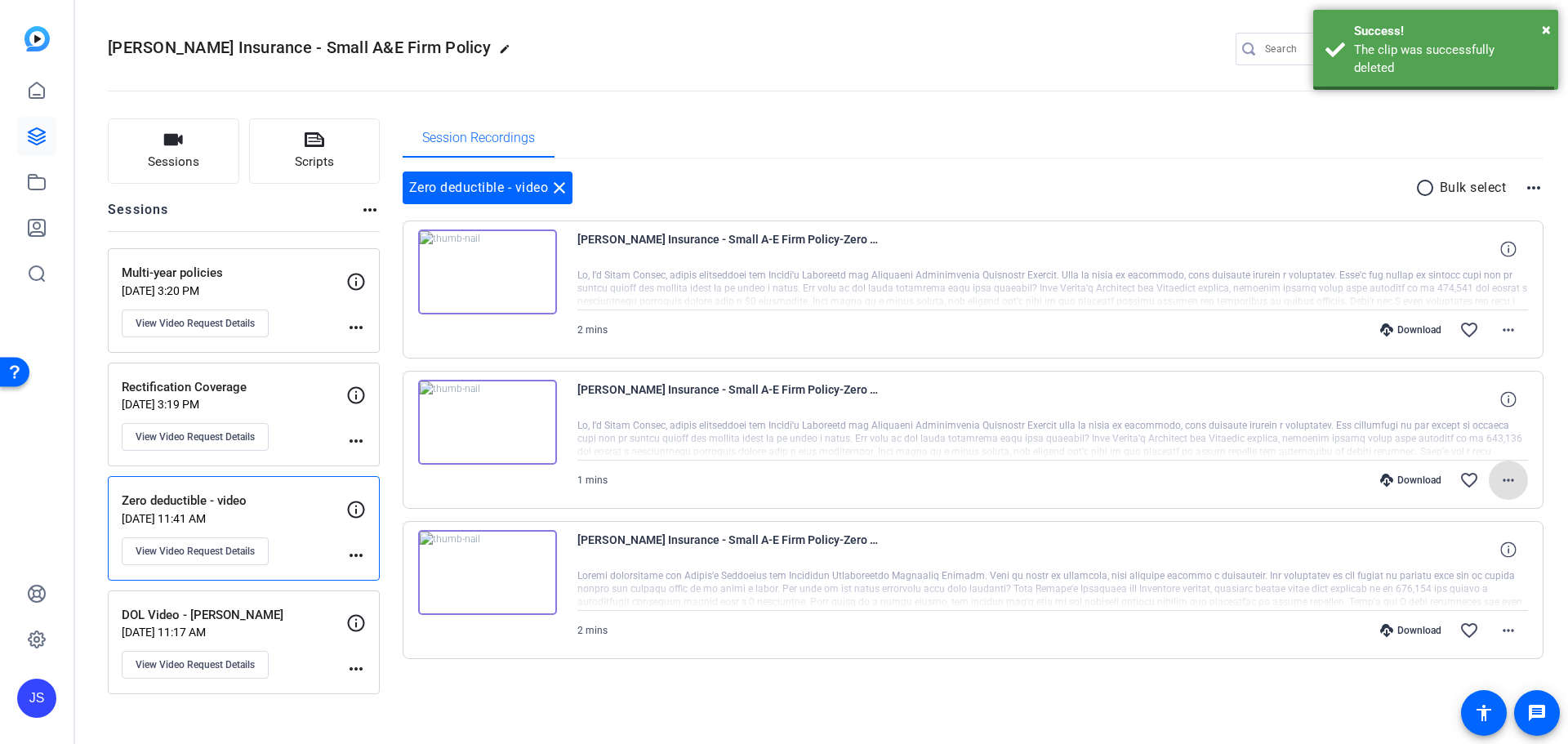
scroll to position [0, 0]
click at [491, 421] on img at bounding box center [487, 422] width 139 height 85
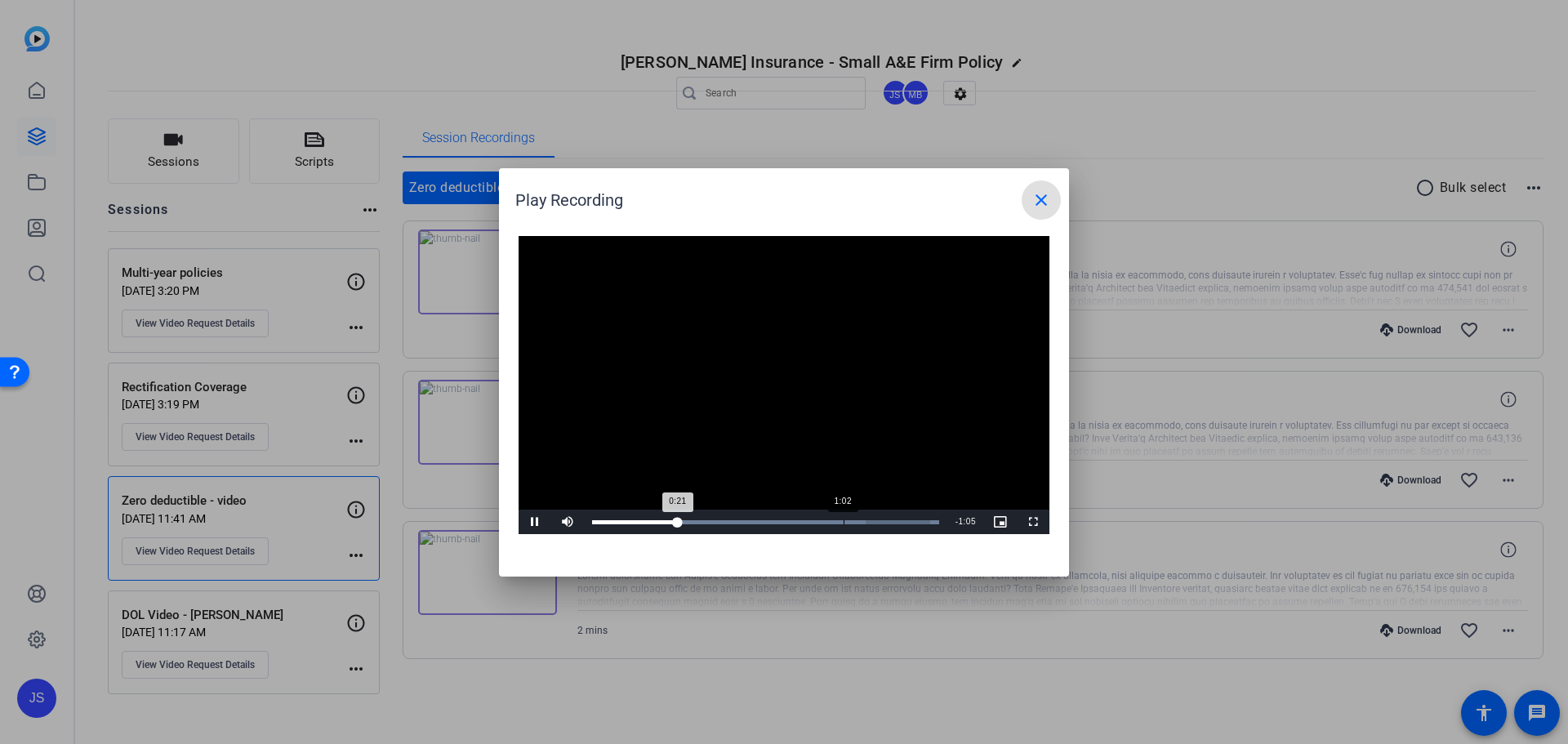
click at [843, 519] on div "Loaded : 100.00% 1:02 0:21" at bounding box center [766, 522] width 364 height 25
click at [899, 523] on div "Loaded : 100.00% 1:16 1:04" at bounding box center [765, 523] width 347 height 4
click at [928, 523] on div "Loaded : 100.00% 1:24 1:18" at bounding box center [765, 523] width 347 height 4
click at [1046, 192] on mat-icon "close" at bounding box center [1041, 200] width 20 height 20
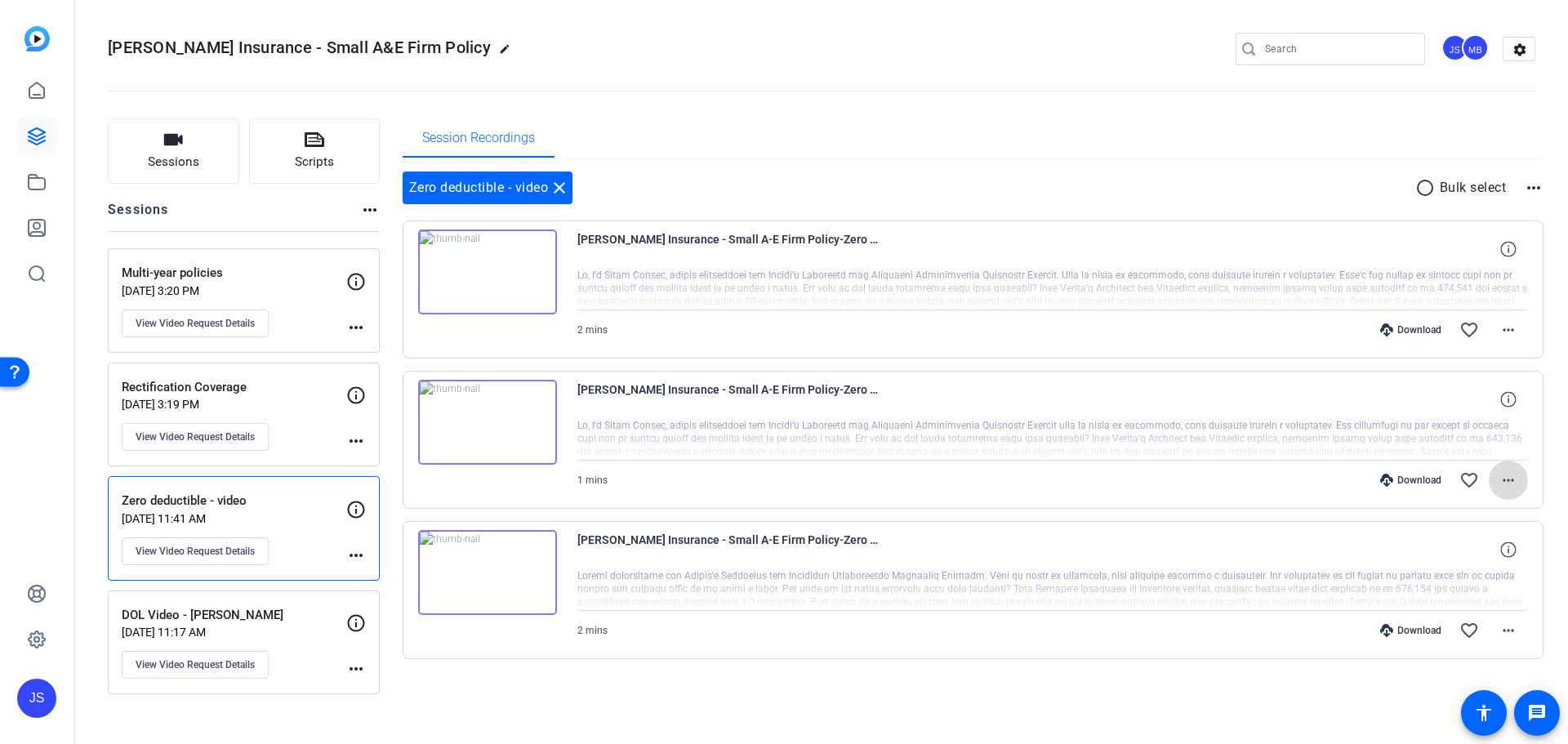
click at [1521, 481] on span at bounding box center [1508, 480] width 39 height 39
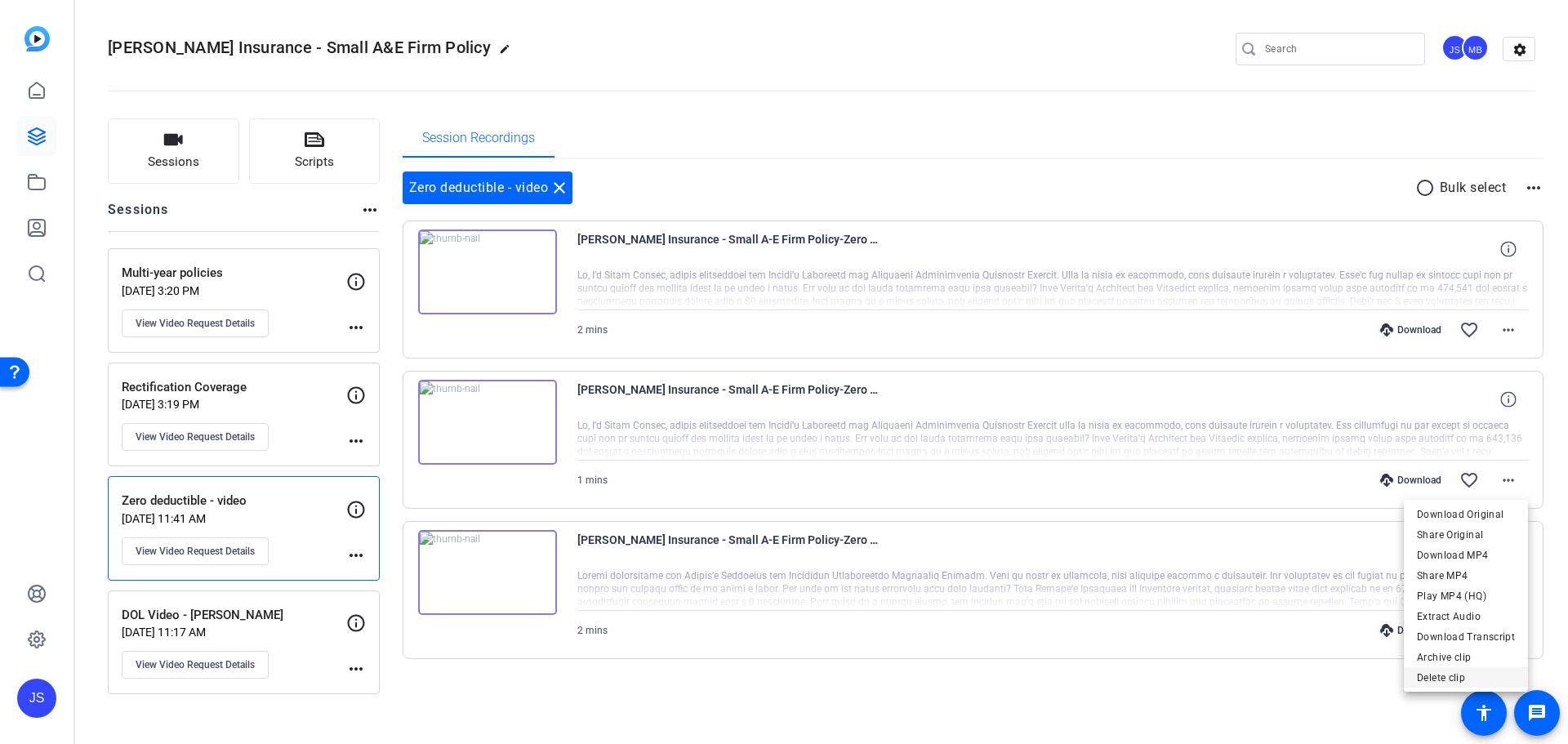
click at [1470, 675] on span "Delete clip" at bounding box center [1466, 678] width 98 height 20
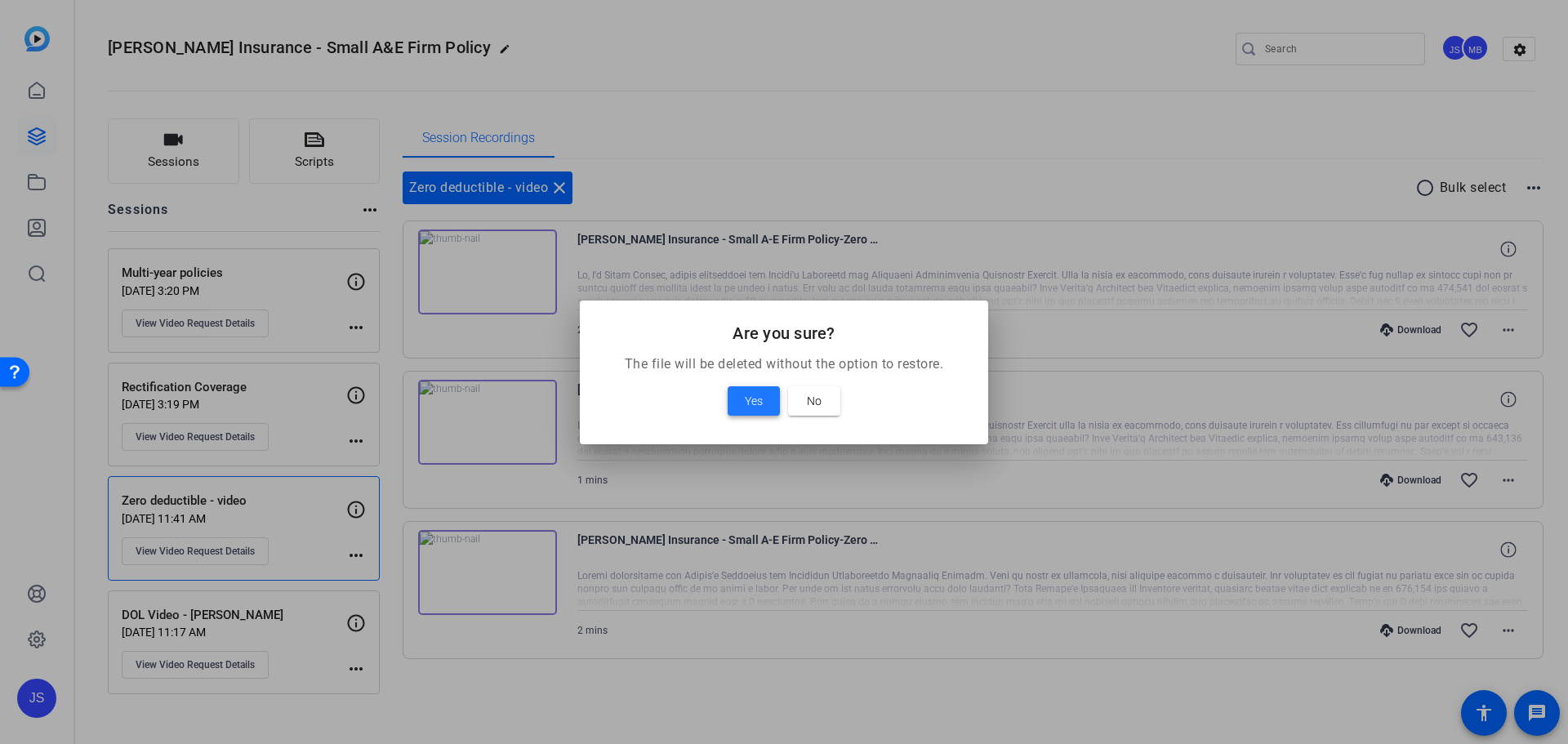
click at [741, 400] on span at bounding box center [754, 401] width 52 height 39
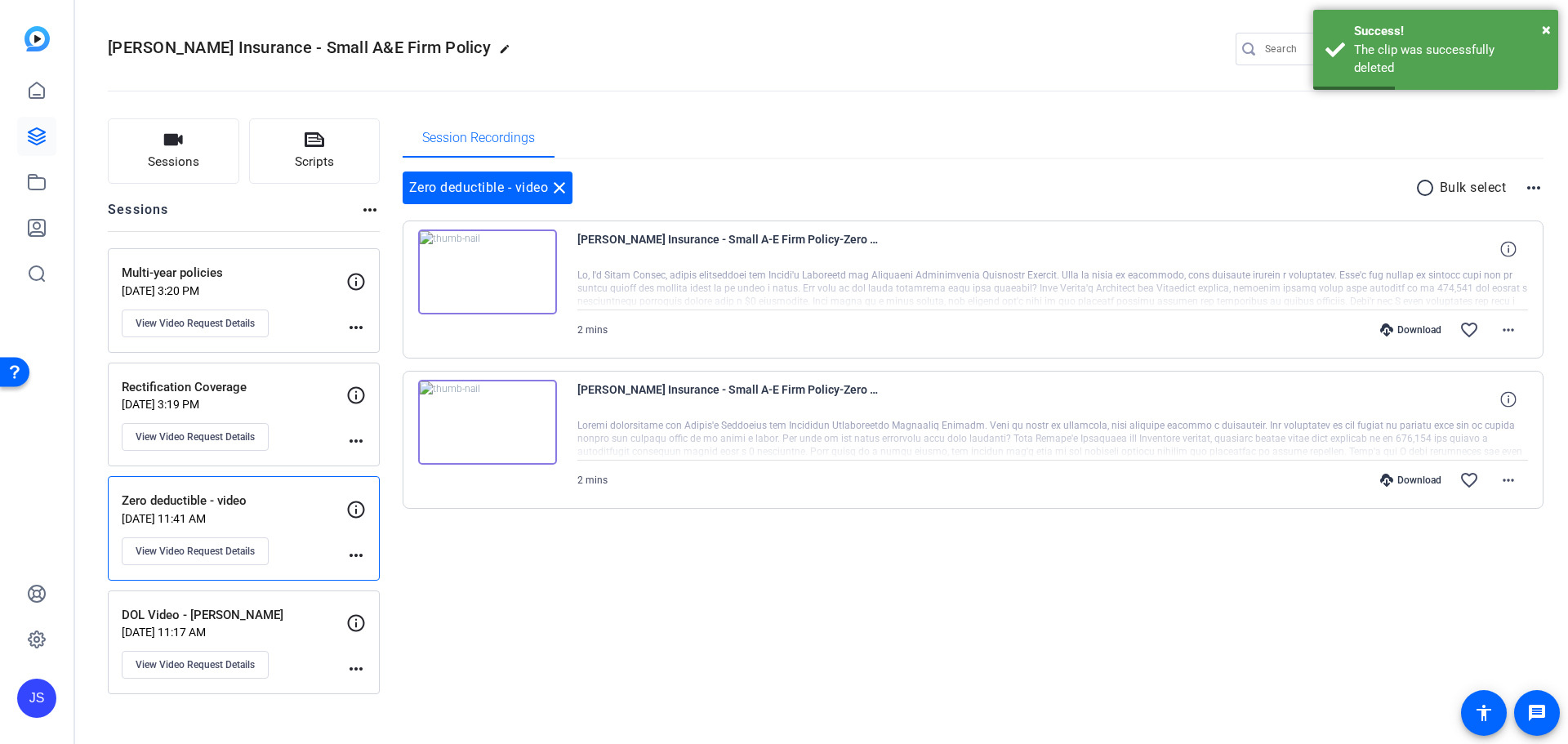
click at [294, 622] on p "DOL Video - [PERSON_NAME]" at bounding box center [234, 615] width 225 height 19
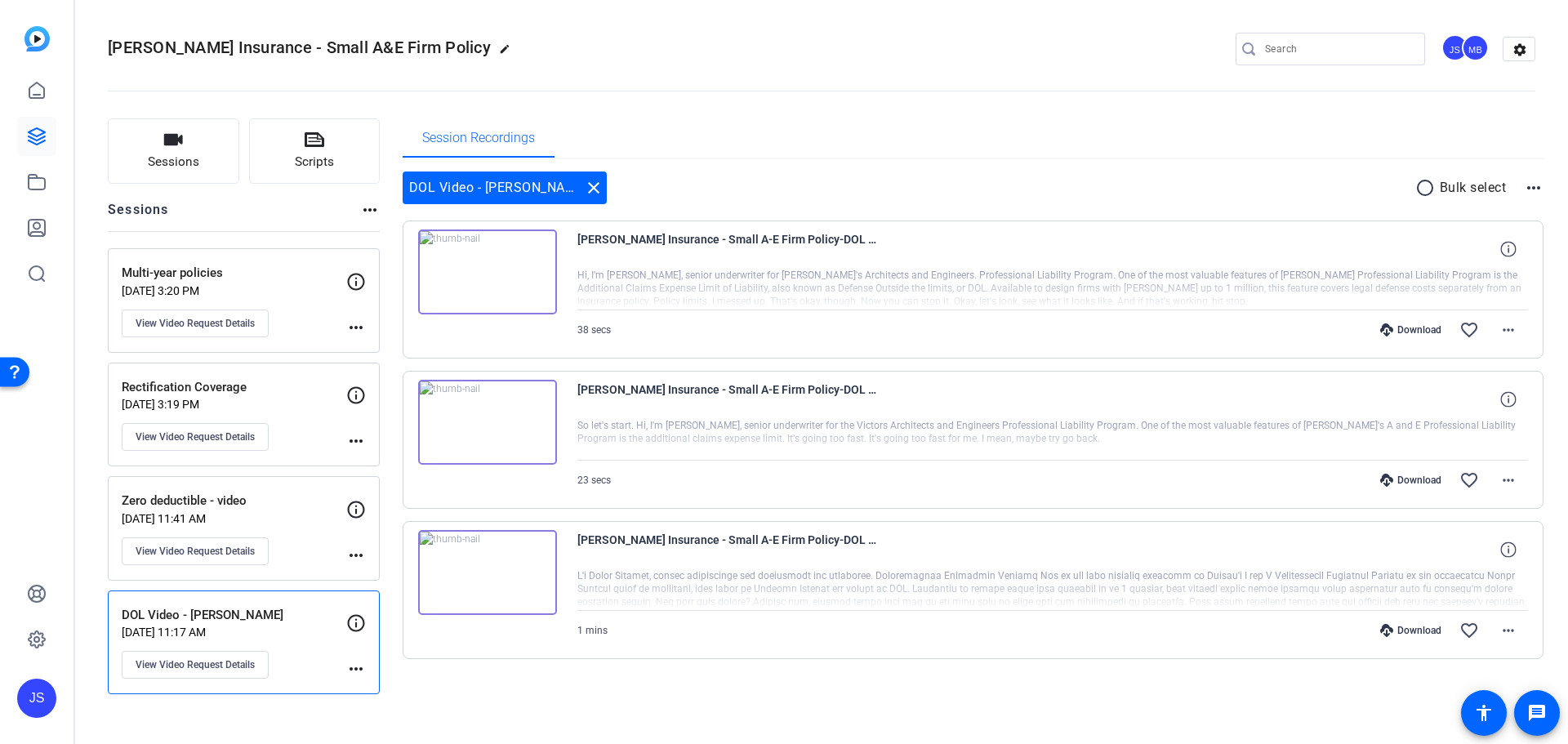
click at [478, 275] on img at bounding box center [487, 272] width 139 height 85
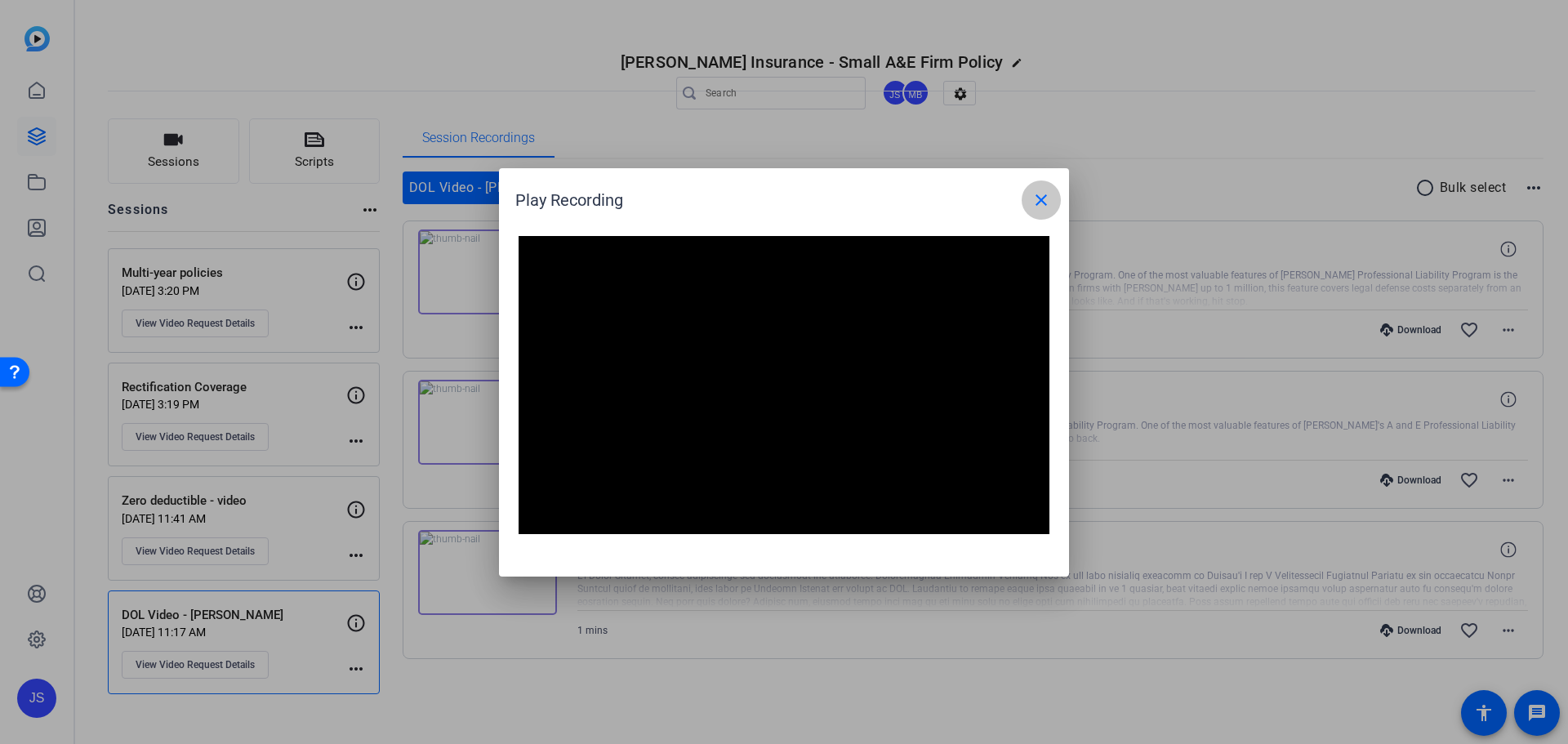
click at [1052, 200] on span at bounding box center [1040, 200] width 39 height 39
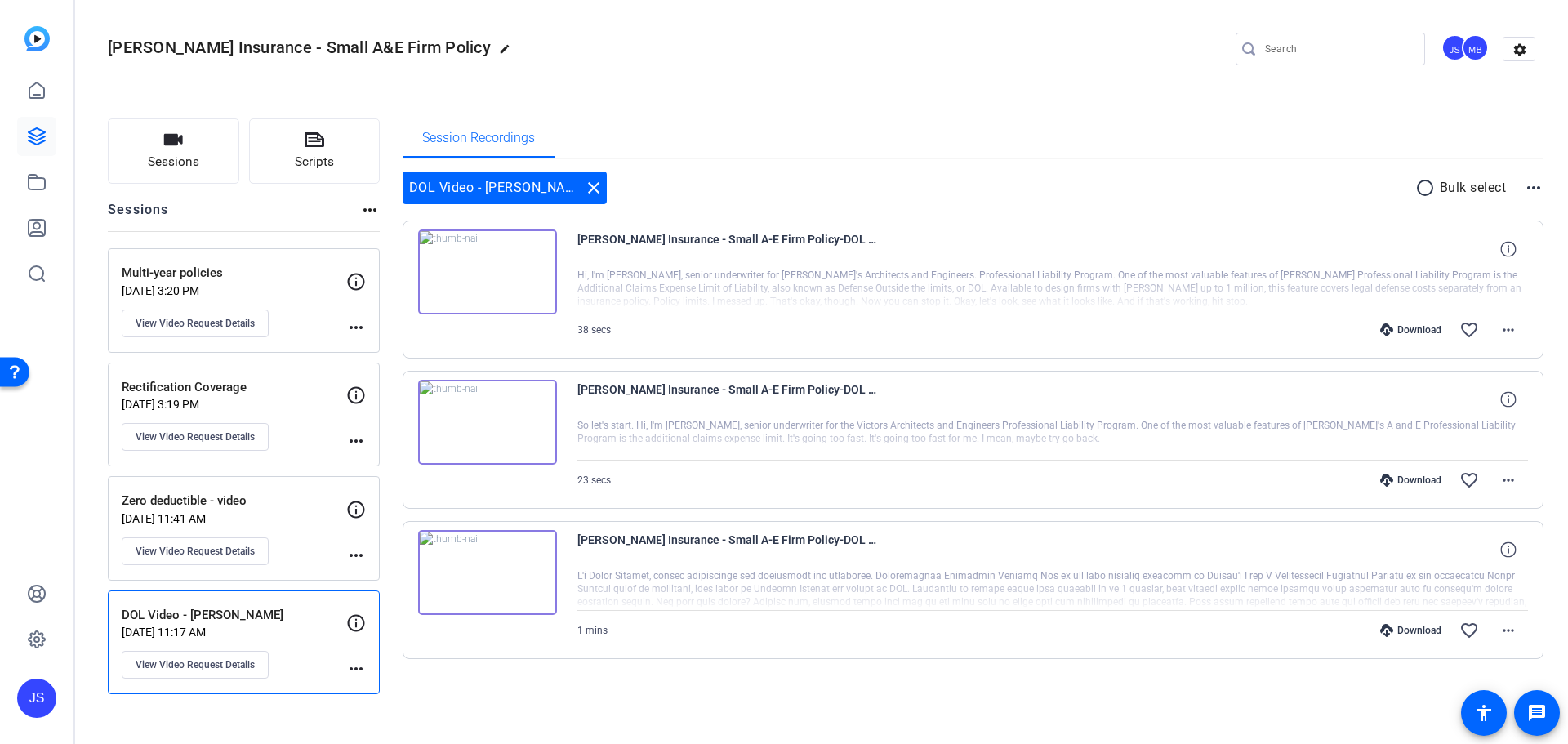
click at [300, 518] on p "[DATE] 11:41 AM" at bounding box center [234, 518] width 225 height 13
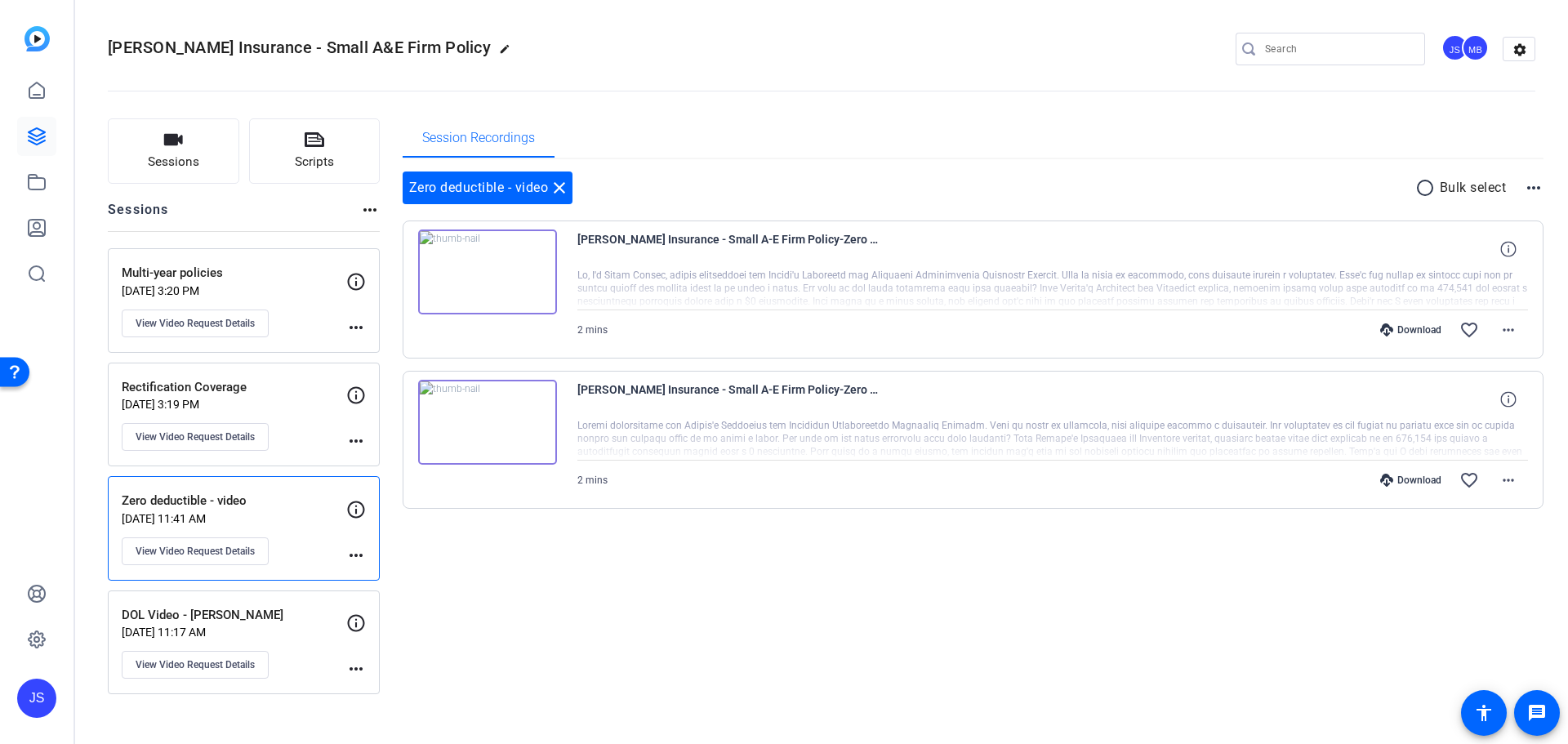
click at [487, 424] on img at bounding box center [487, 422] width 139 height 85
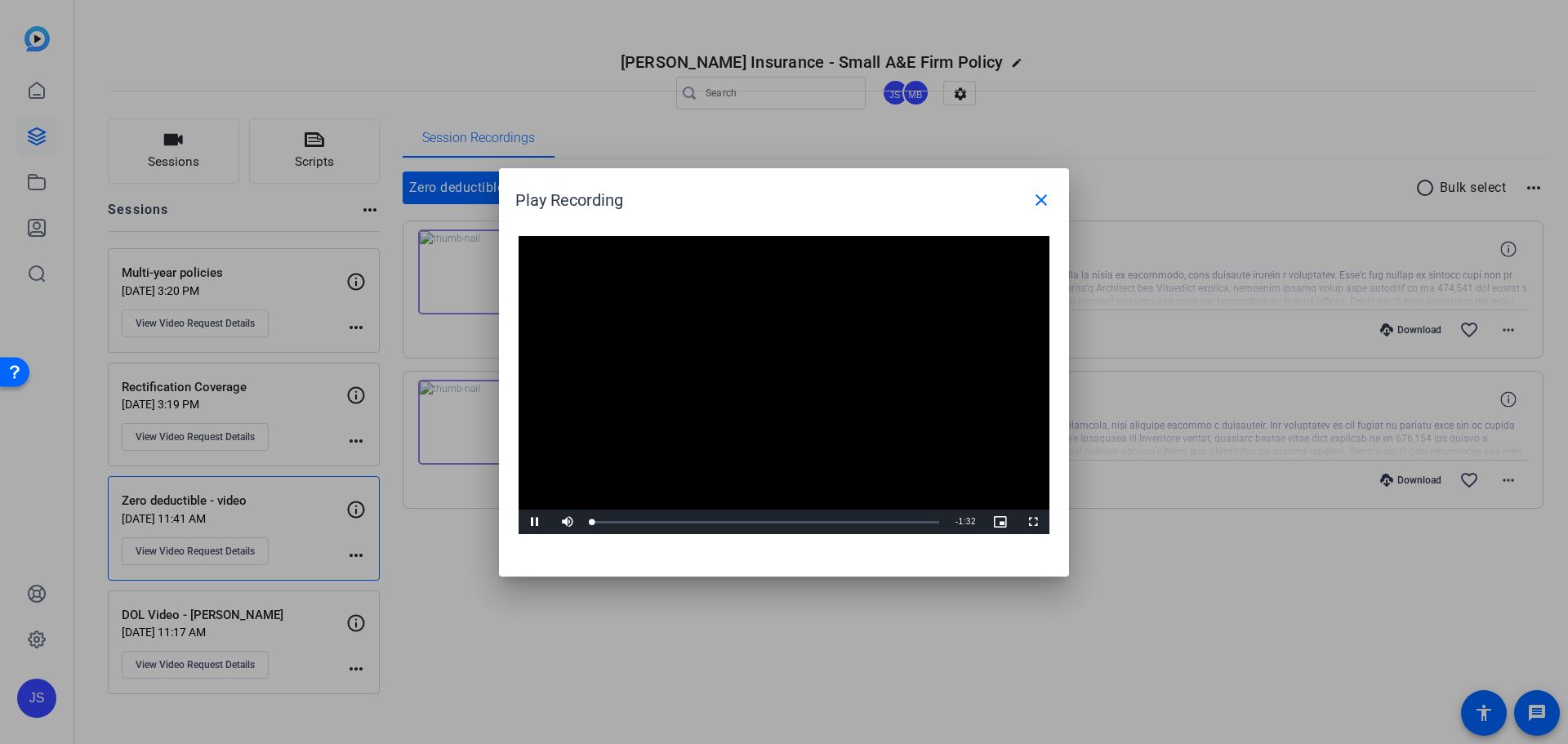
click at [769, 373] on video "Video Player" at bounding box center [784, 385] width 531 height 299
click at [891, 525] on div "Loaded : 100.00% 1:19 0:01" at bounding box center [766, 522] width 364 height 25
click at [922, 525] on div "Loaded : 100.00% 1:27 1:20" at bounding box center [766, 522] width 364 height 25
drag, startPoint x: 927, startPoint y: 525, endPoint x: 519, endPoint y: 526, distance: 408.0
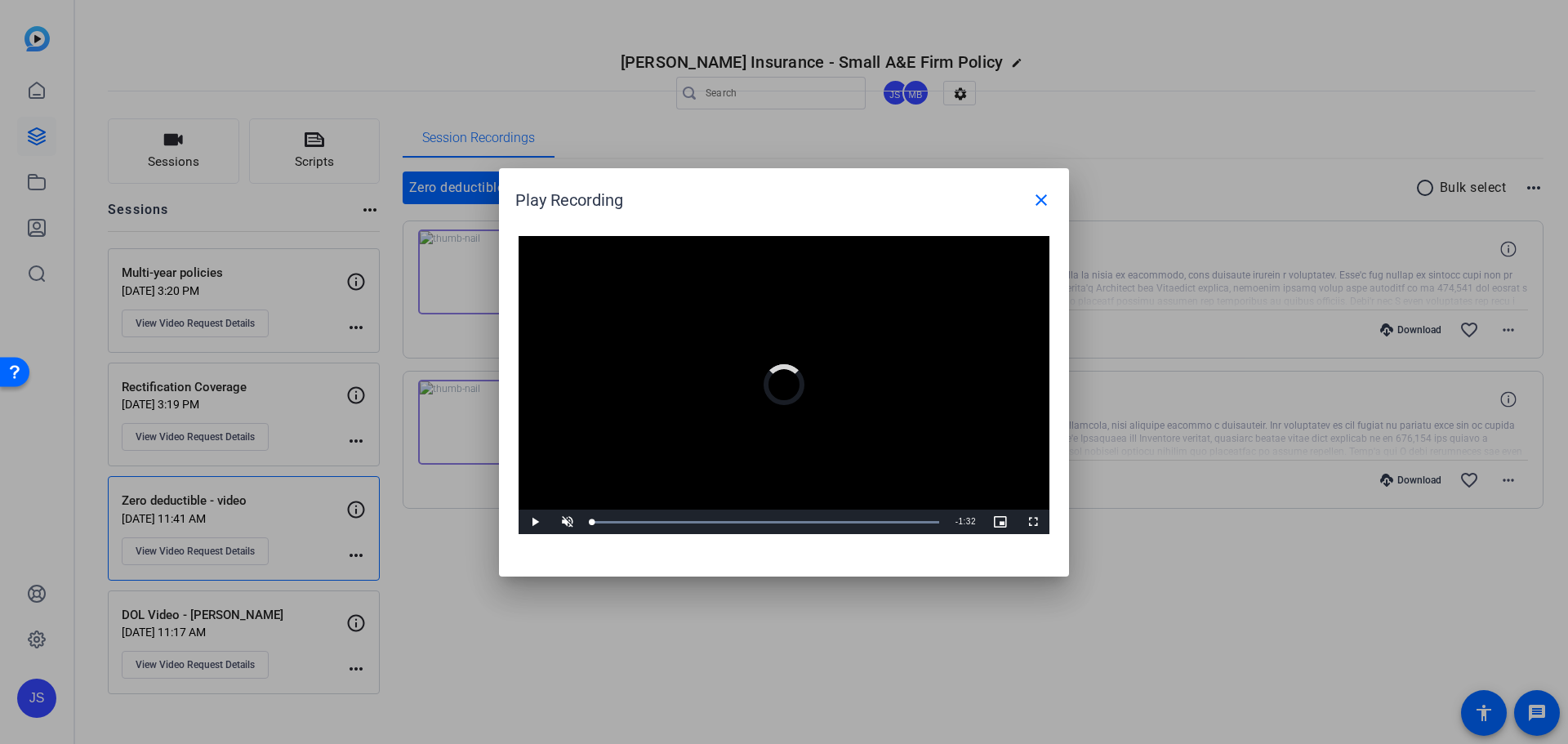
click at [519, 526] on div "Play Unmute 0% Current Time 0:00 / Duration 1:32 Loaded : 100.00% 0:03 0:00 Str…" at bounding box center [784, 522] width 531 height 25
click at [558, 522] on span "Video Player" at bounding box center [568, 522] width 33 height 0
drag, startPoint x: 648, startPoint y: 523, endPoint x: 578, endPoint y: 526, distance: 70.1
click at [578, 526] on div "Play Mute 100% Current Time 0:00 / Duration 1:32 Loaded : 100.00% 0:00 0:00 Str…" at bounding box center [784, 522] width 531 height 25
click at [565, 522] on span "Video Player" at bounding box center [568, 522] width 33 height 0
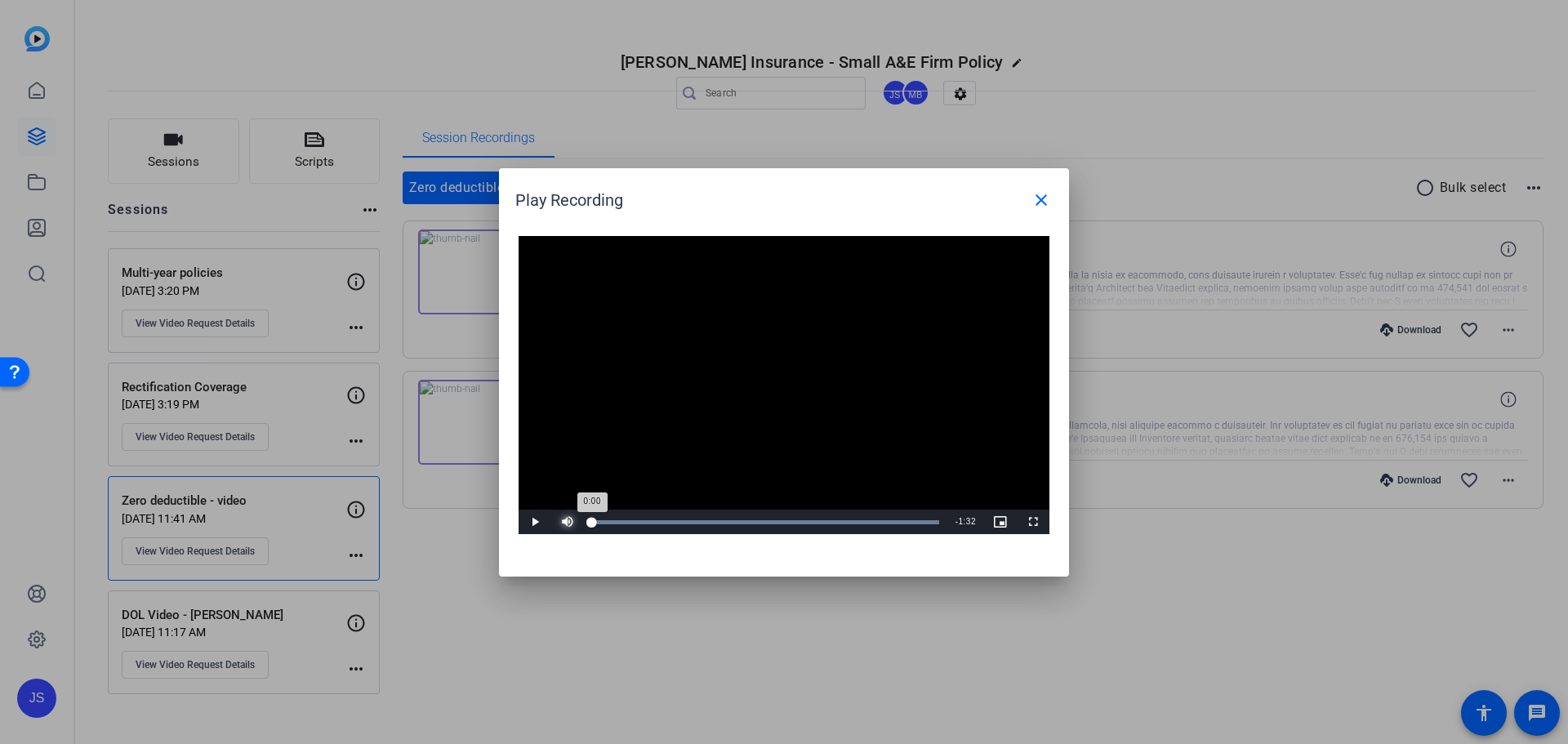
drag, startPoint x: 607, startPoint y: 521, endPoint x: 588, endPoint y: 520, distance: 19.0
click at [592, 521] on div "0:00" at bounding box center [592, 523] width 0 height 4
click at [1033, 204] on mat-icon "close" at bounding box center [1041, 200] width 20 height 20
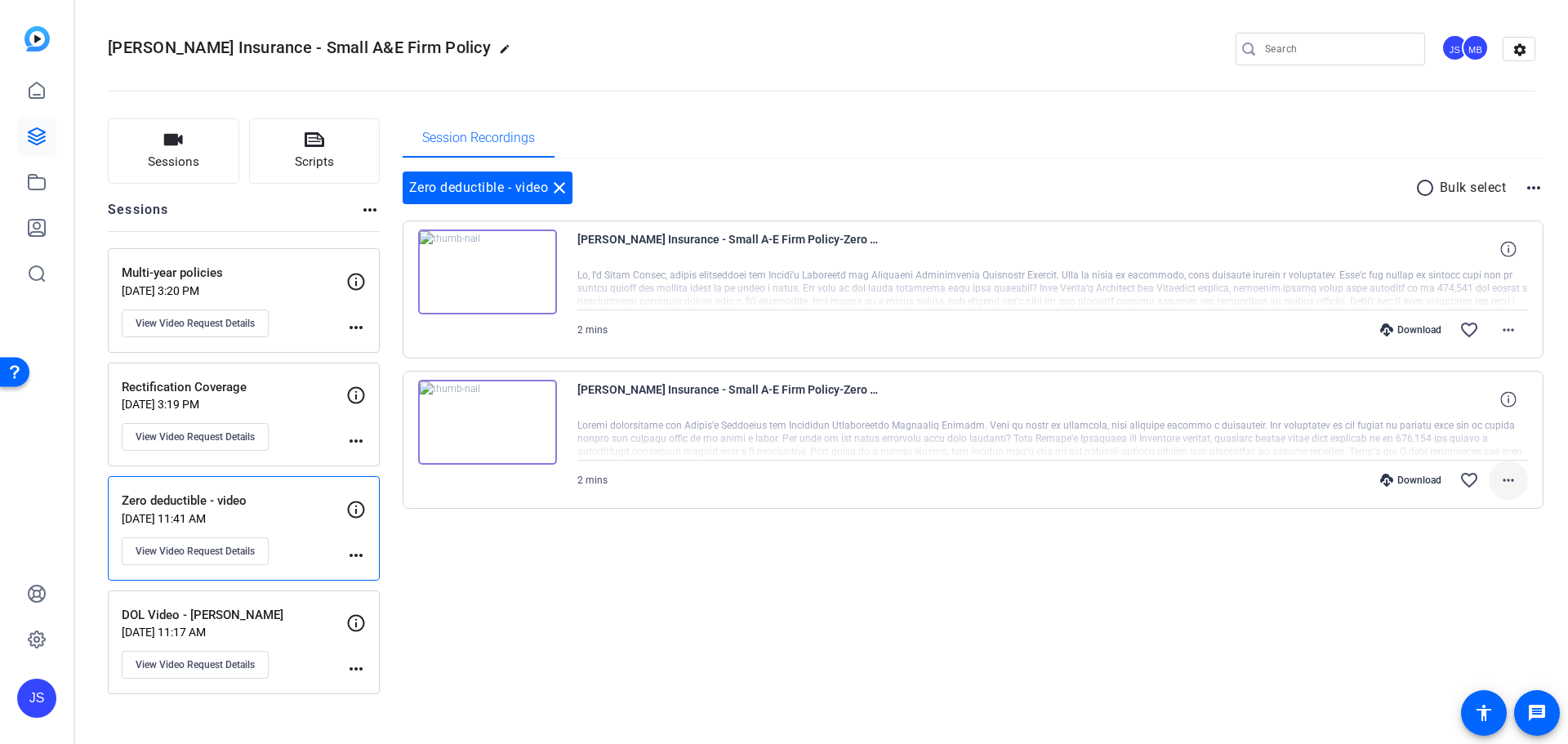
click at [1506, 477] on mat-icon "more_horiz" at bounding box center [1509, 481] width 20 height 20
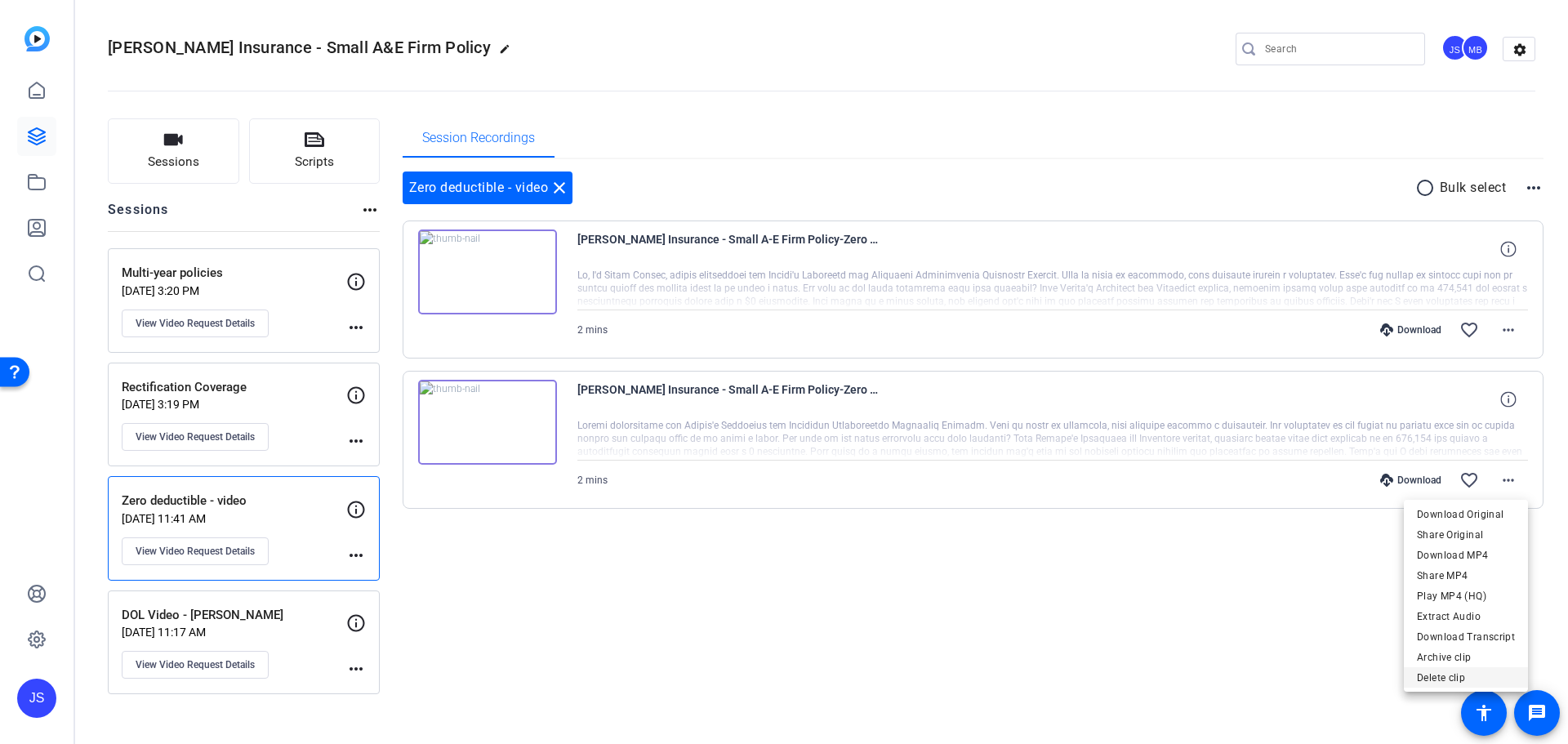
click at [1456, 673] on span "Delete clip" at bounding box center [1466, 678] width 98 height 20
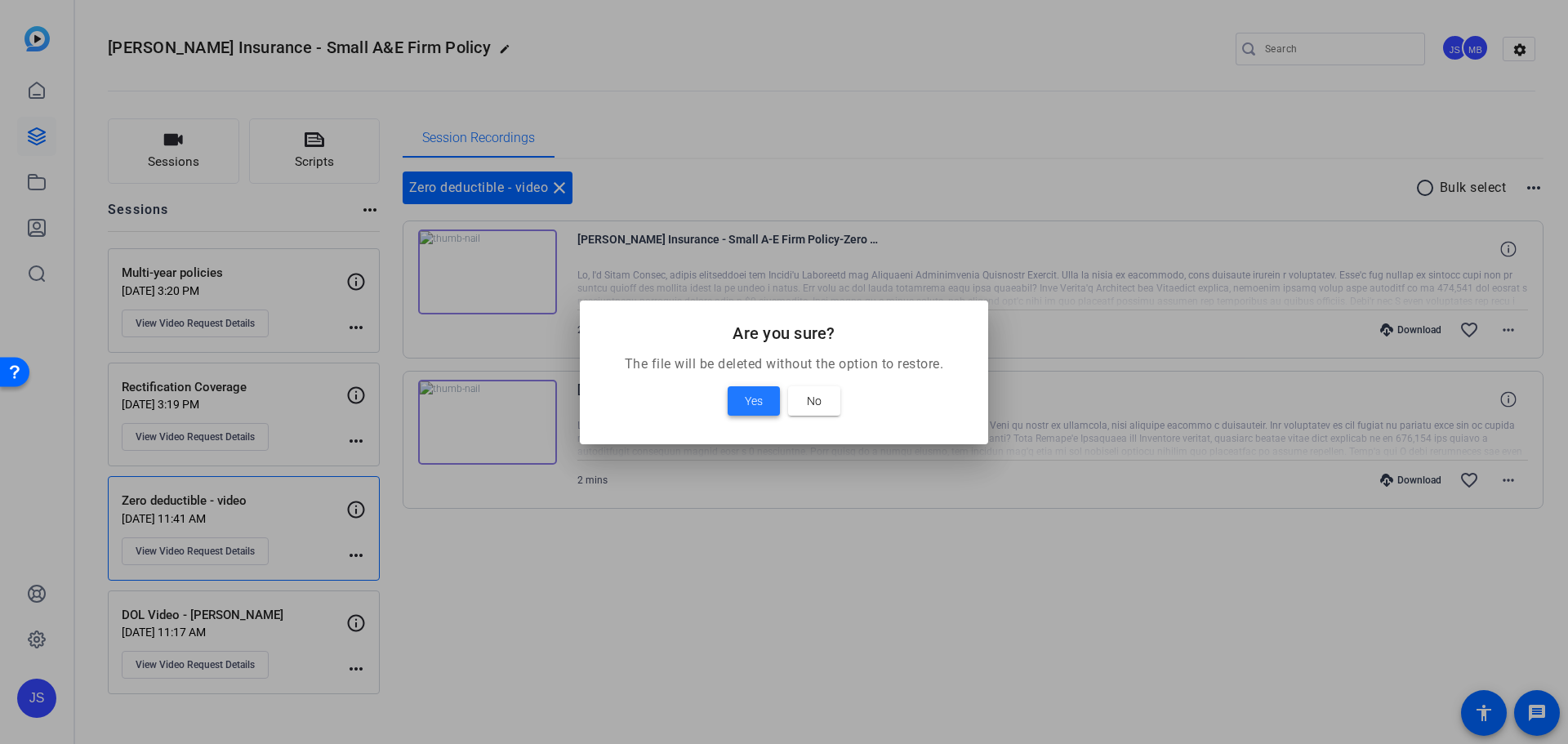
click at [747, 402] on span "Yes" at bounding box center [754, 401] width 18 height 20
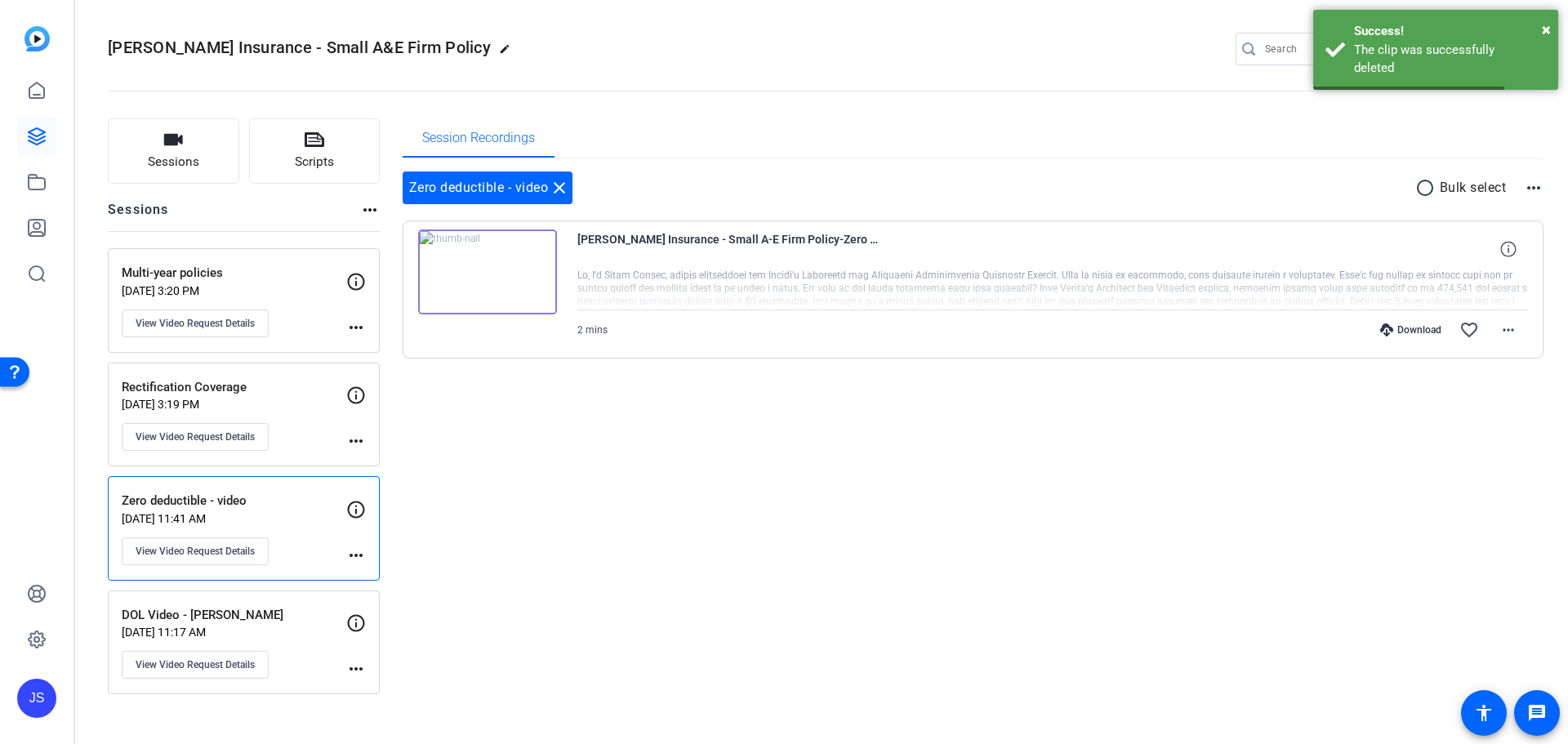
click at [489, 443] on div "Session Recordings Zero deductible - video close radio_button_unchecked Bulk se…" at bounding box center [973, 406] width 1141 height 576
click at [477, 275] on img at bounding box center [487, 272] width 139 height 85
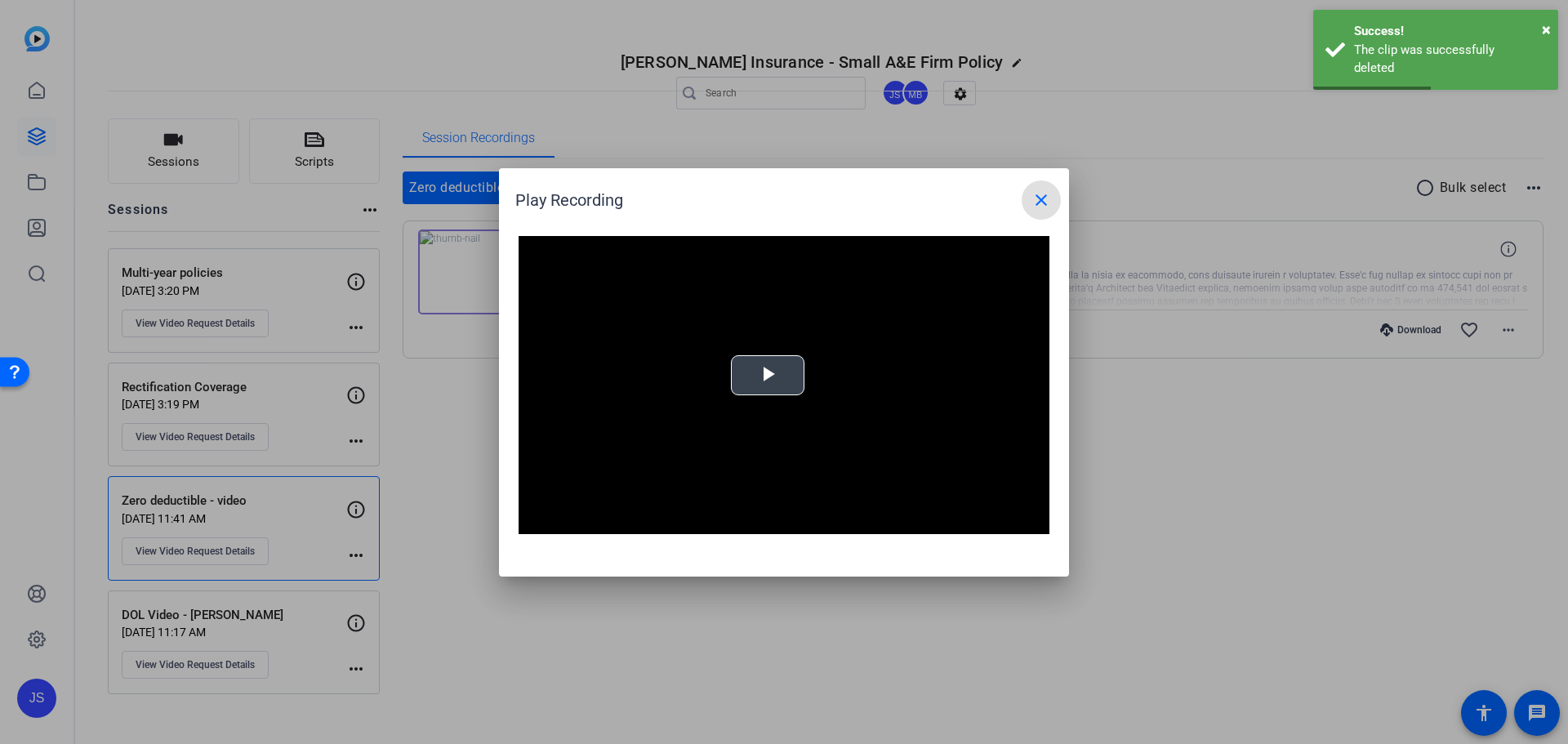
click at [768, 375] on span "Video Player" at bounding box center [768, 375] width 0 height 0
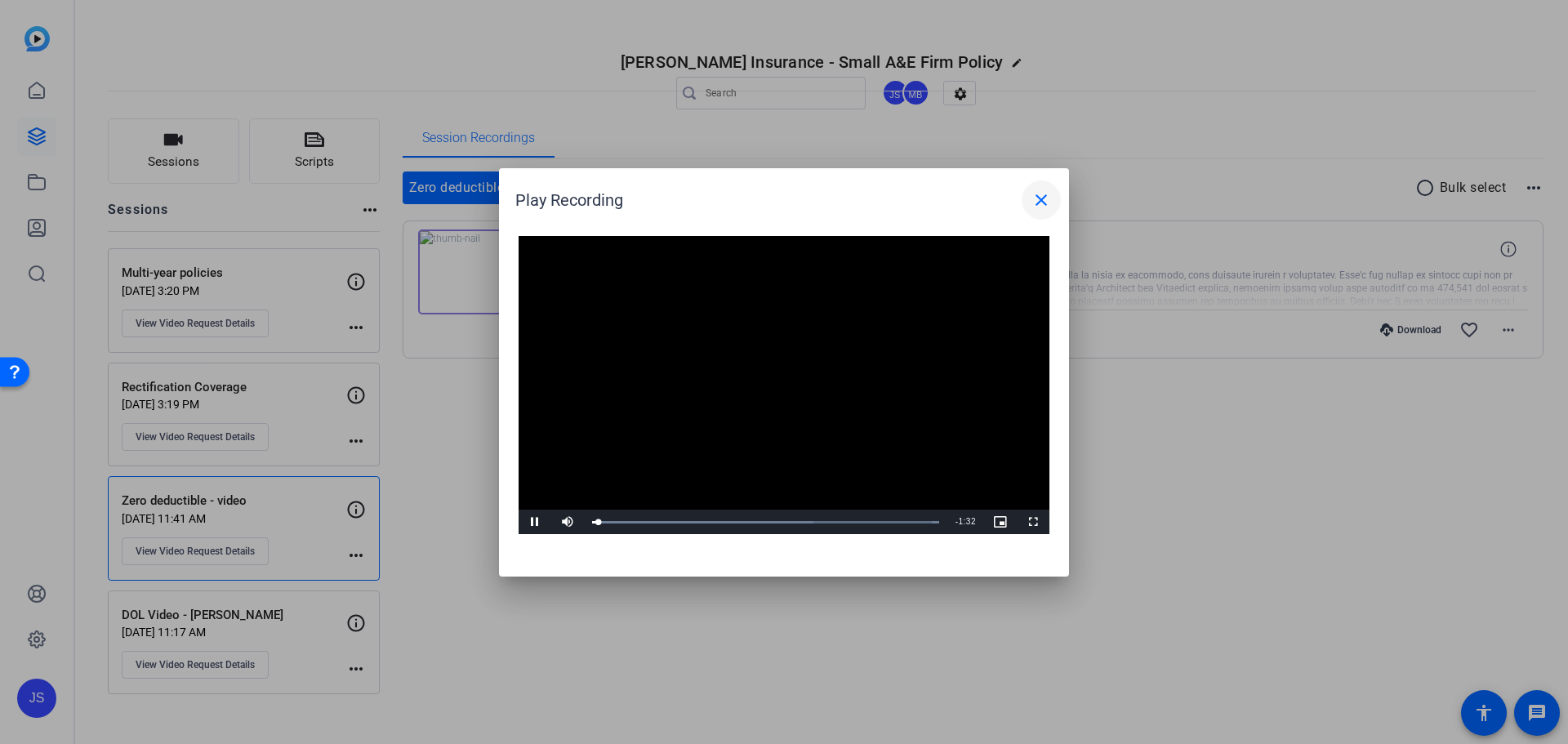
click at [1032, 198] on mat-icon "close" at bounding box center [1041, 200] width 20 height 20
